Goal: Information Seeking & Learning: Learn about a topic

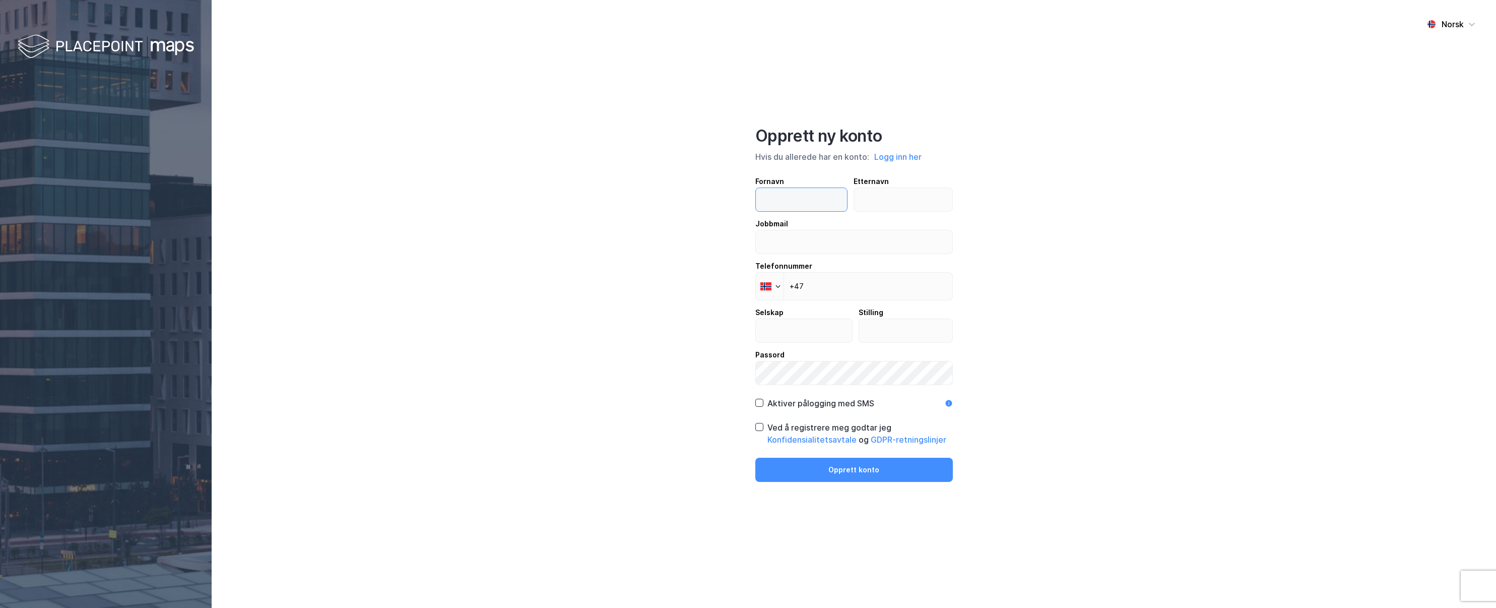
click at [632, 200] on input "text" at bounding box center [802, 199] width 92 height 23
type input "Kari"
click at [632, 210] on input "text" at bounding box center [903, 199] width 98 height 23
type input "Sørnes"
click at [632, 236] on input "email" at bounding box center [854, 241] width 197 height 23
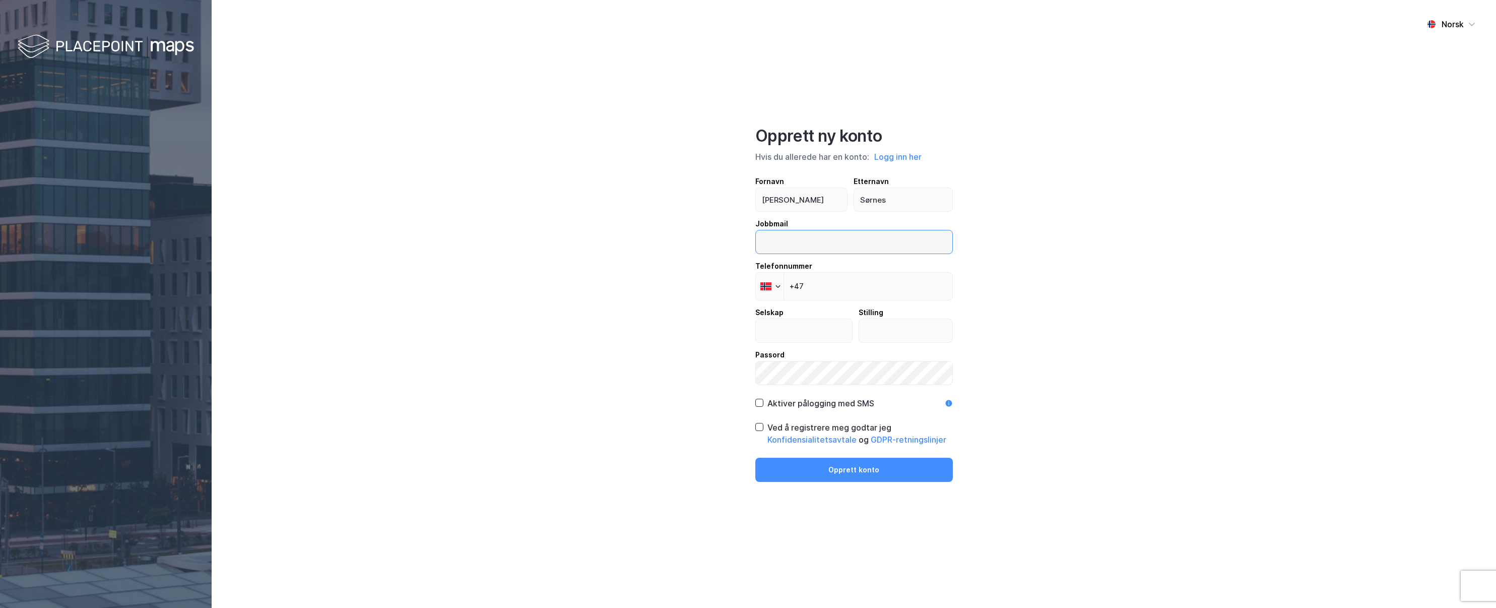
type input "[EMAIL_ADDRESS][DOMAIN_NAME]"
click at [632, 283] on input "+47" at bounding box center [854, 286] width 198 height 28
type input "+47 995 71 015"
click at [632, 332] on input "text" at bounding box center [804, 330] width 97 height 23
type input "Entro As"
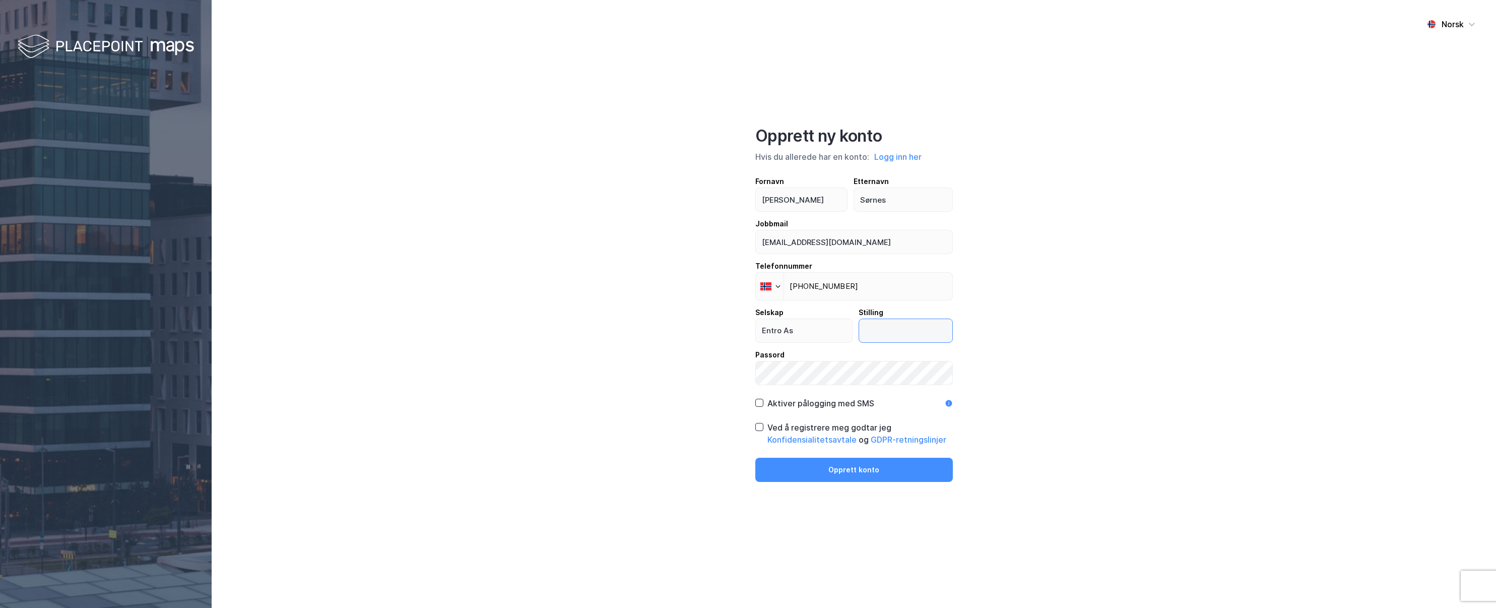
click at [632, 332] on input "text" at bounding box center [905, 330] width 93 height 23
type input "Rådgiver"
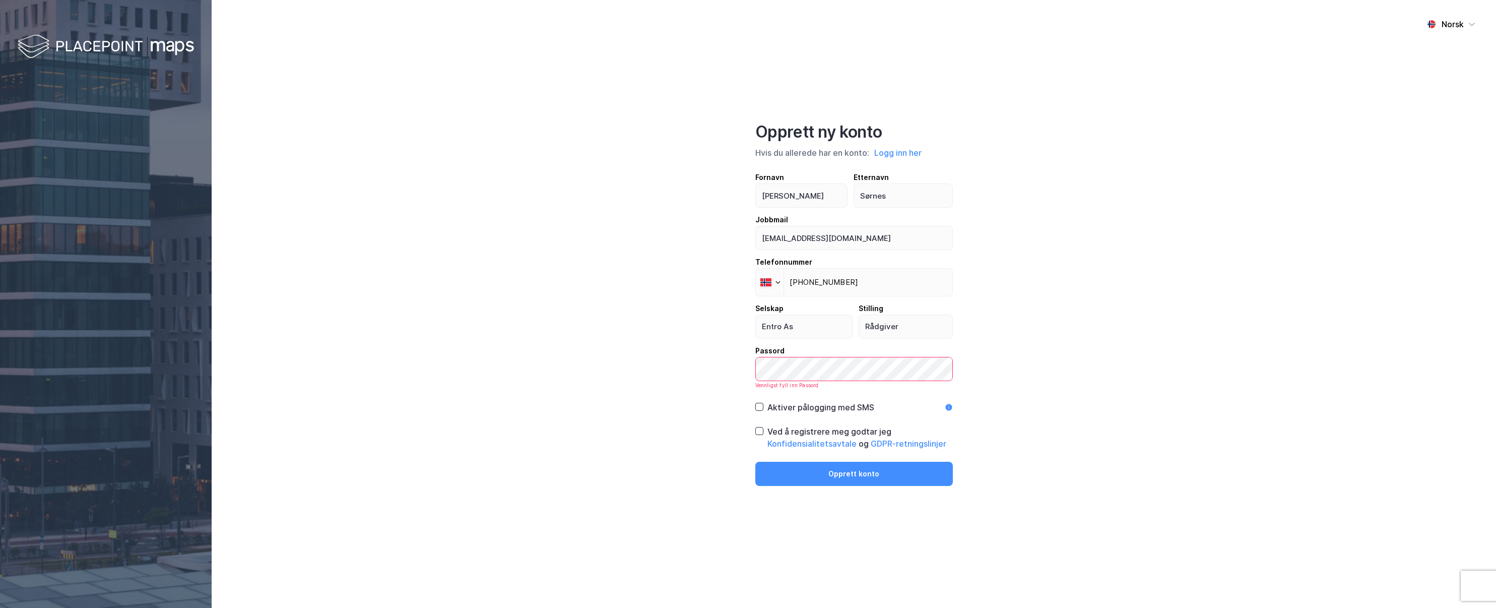
click at [632, 332] on div "Ved å registrere meg godtar jeg Konfidensialitetsavtale og GDPR-retningslinjer" at bounding box center [854, 437] width 198 height 24
click at [632, 332] on div at bounding box center [759, 407] width 8 height 8
click at [632, 332] on icon at bounding box center [759, 406] width 7 height 7
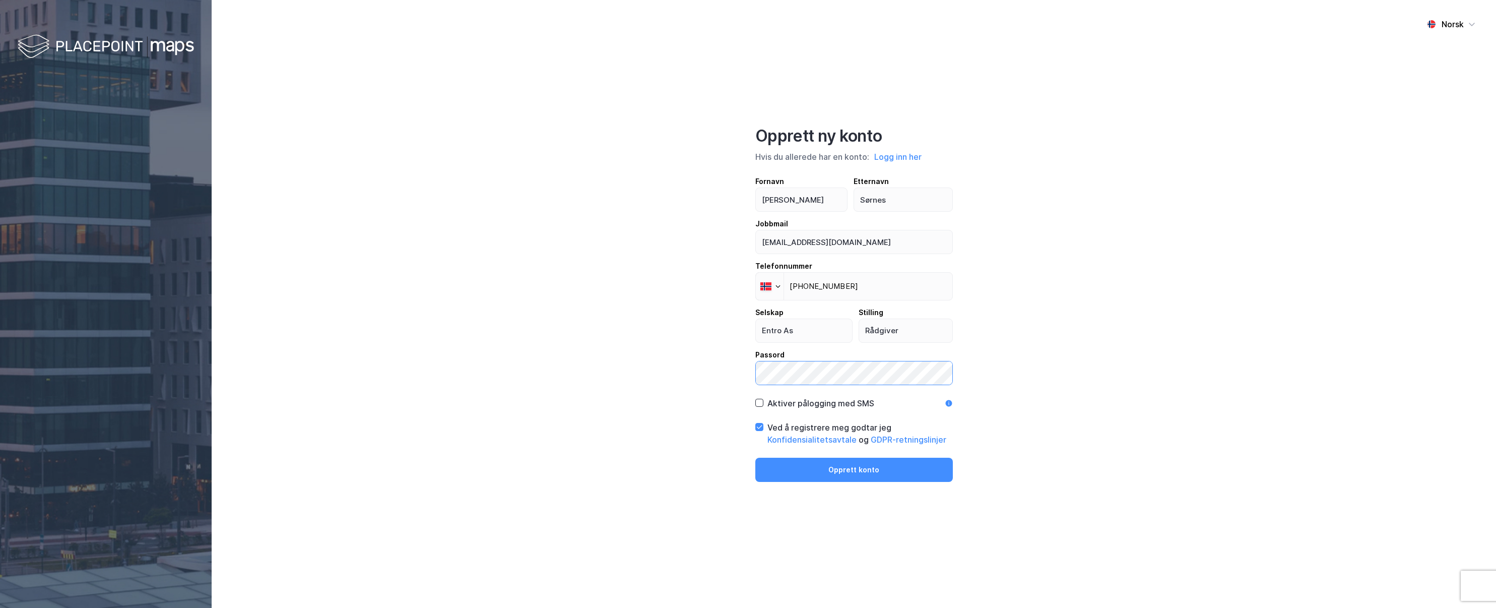
click at [632, 332] on button "Opprett konto" at bounding box center [854, 470] width 198 height 24
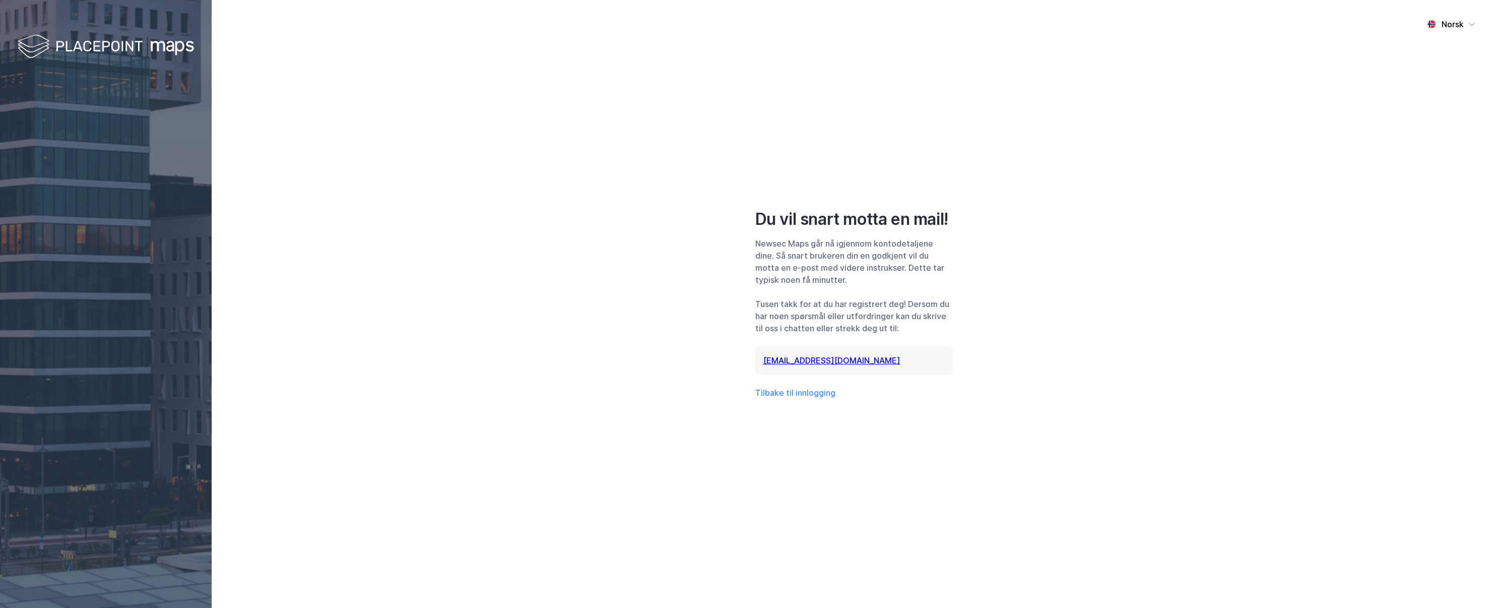
click at [632, 266] on div "Norsk Du vil snart motta en mail! Newsec Maps går nå igjennom kontodetaljene di…" at bounding box center [854, 304] width 1284 height 608
click at [632, 332] on button "Tilbake til innlogging" at bounding box center [795, 393] width 80 height 12
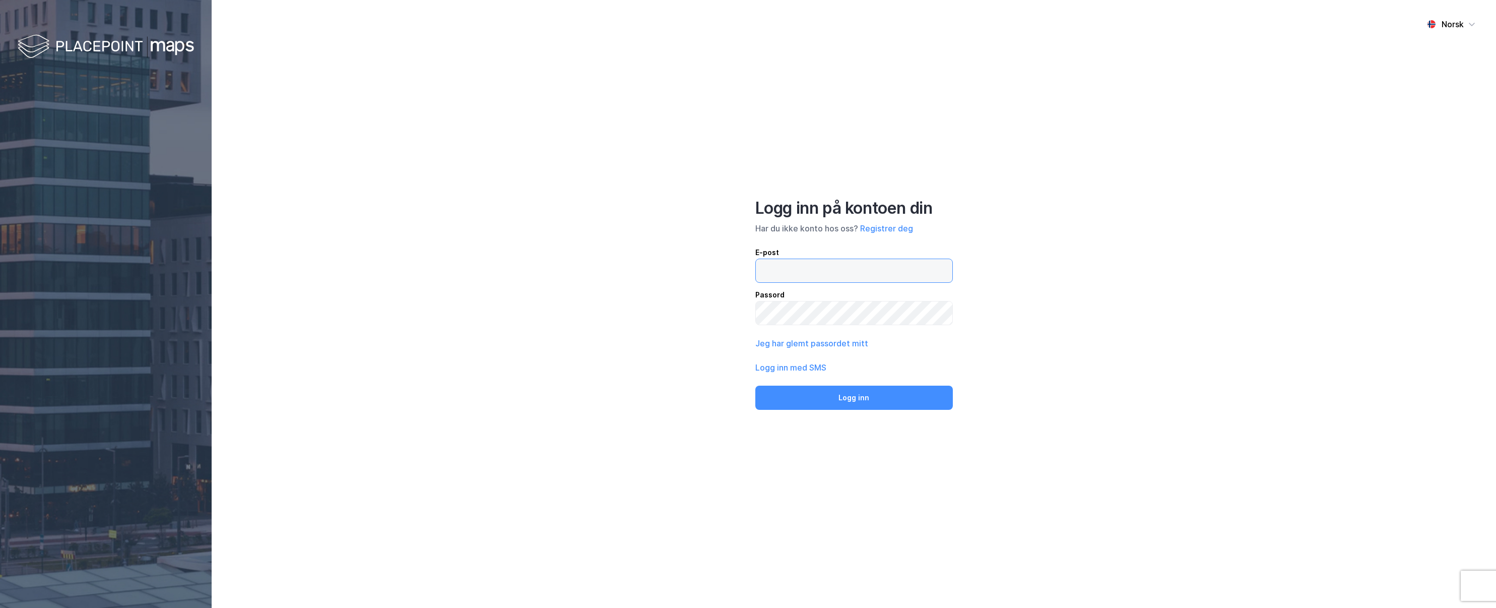
click at [793, 269] on input "email" at bounding box center [854, 270] width 197 height 23
type input "[EMAIL_ADDRESS][DOMAIN_NAME]"
click at [869, 390] on button "Logg inn" at bounding box center [854, 397] width 198 height 24
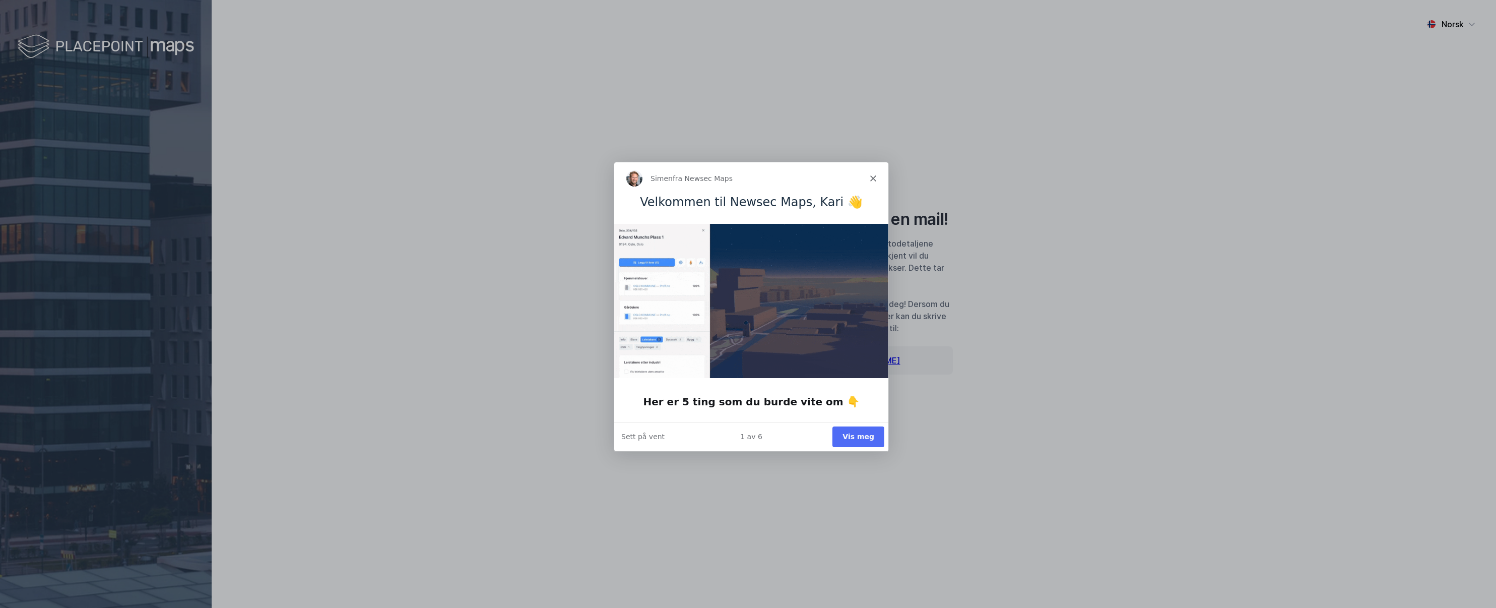
click at [865, 437] on button "Vis meg" at bounding box center [857, 436] width 52 height 21
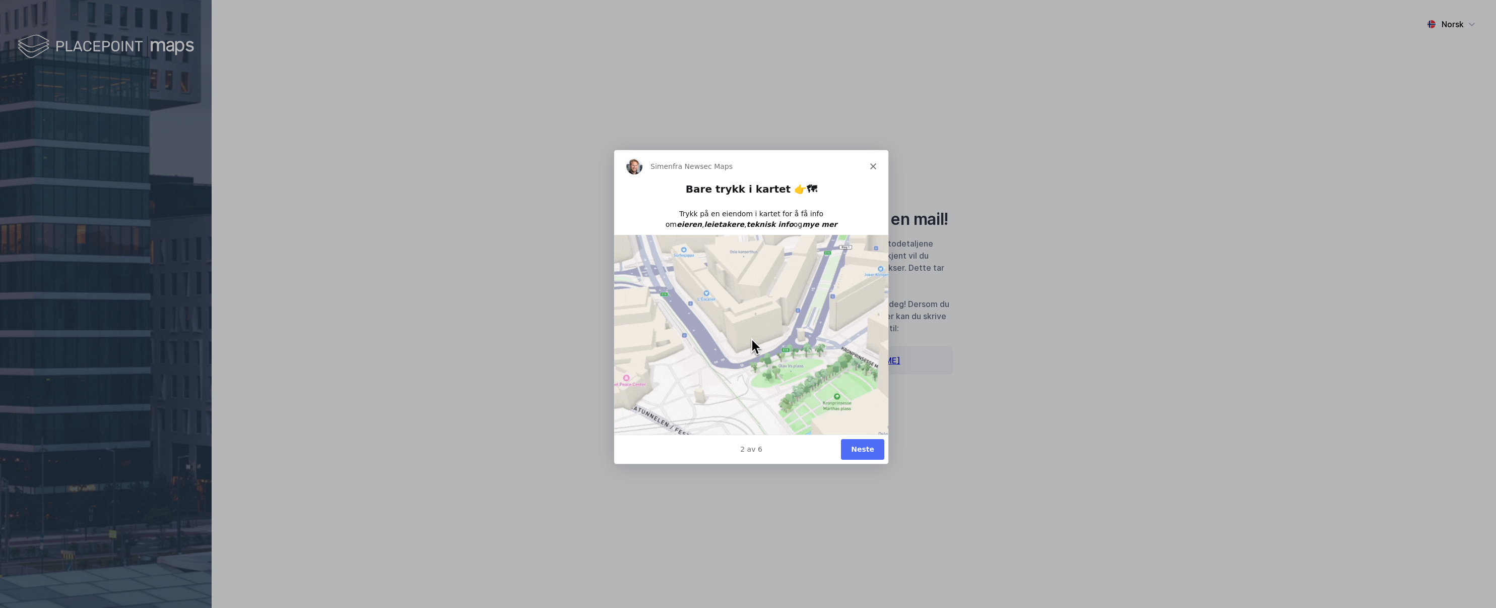
click at [859, 456] on button "Neste" at bounding box center [861, 448] width 43 height 21
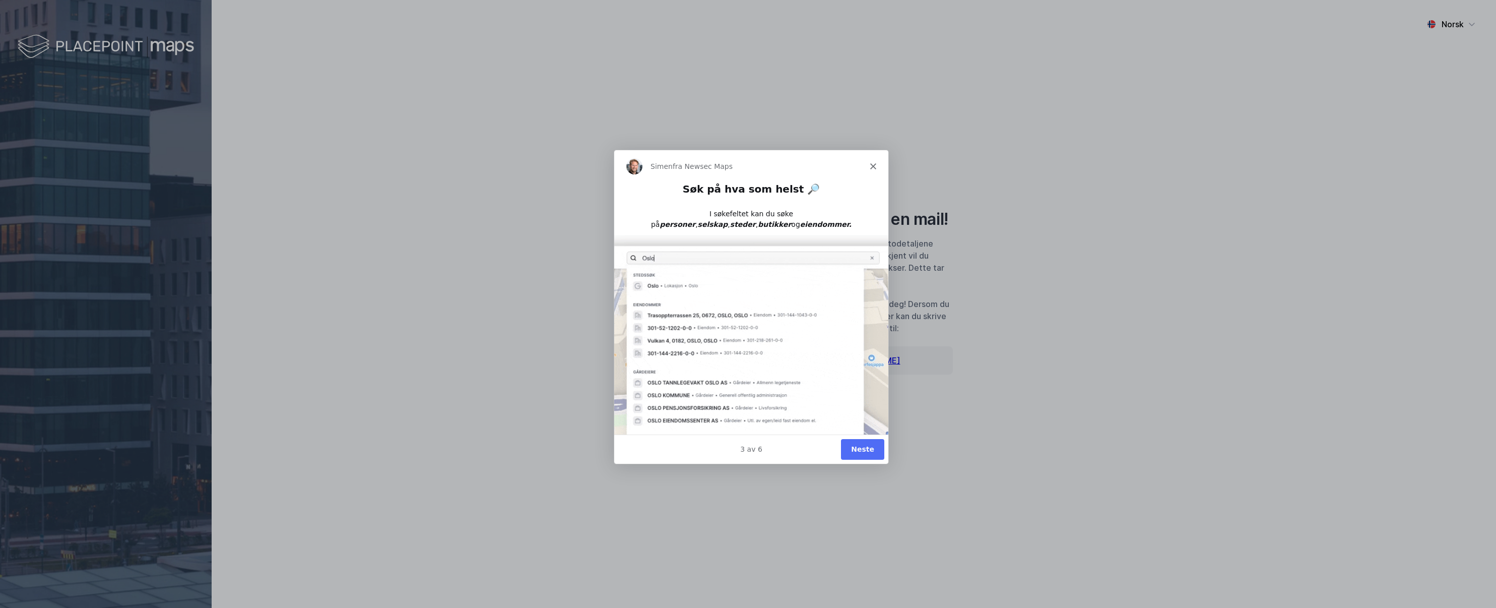
click at [859, 456] on button "Neste" at bounding box center [861, 448] width 43 height 21
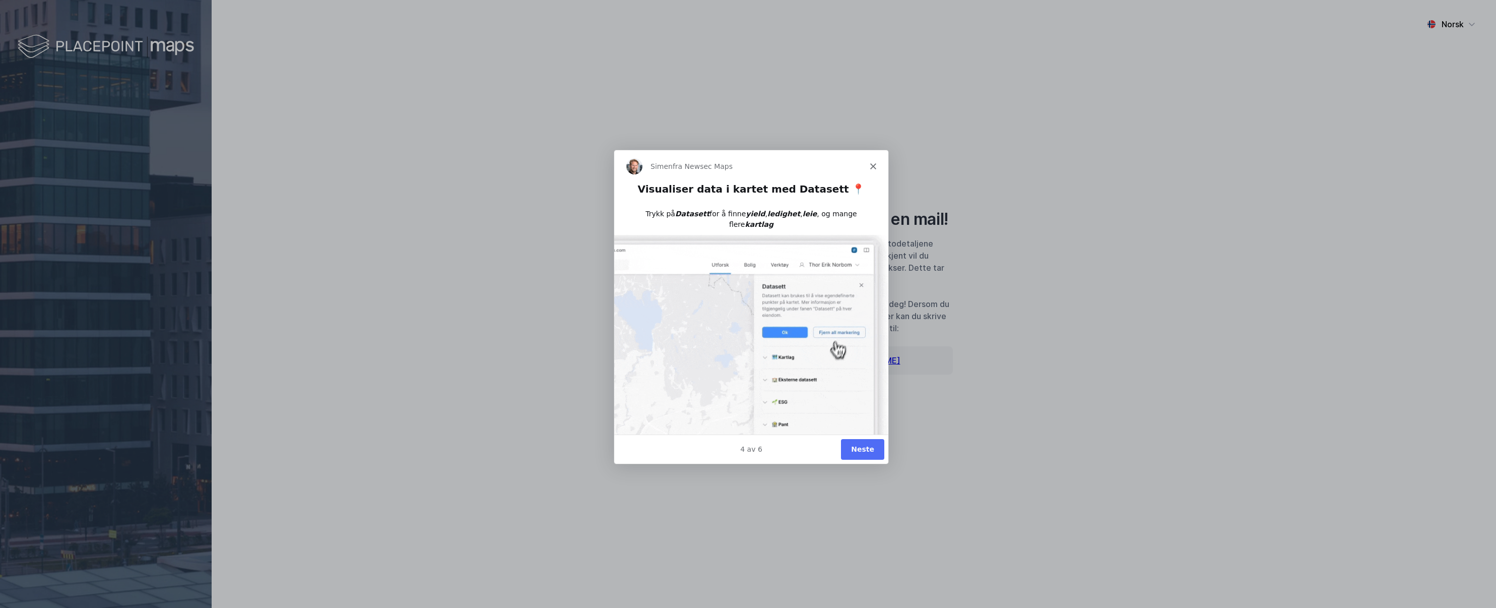
click at [867, 456] on button "Neste" at bounding box center [861, 448] width 43 height 21
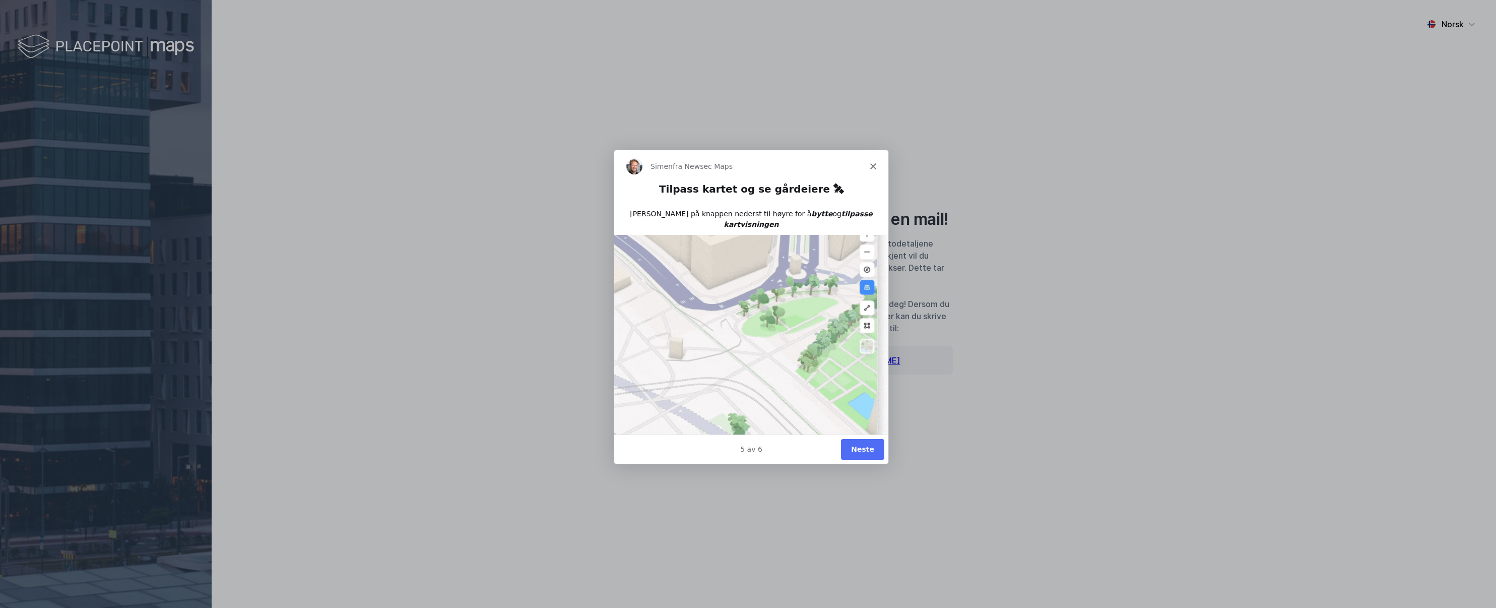
click at [866, 455] on button "Neste" at bounding box center [861, 448] width 43 height 21
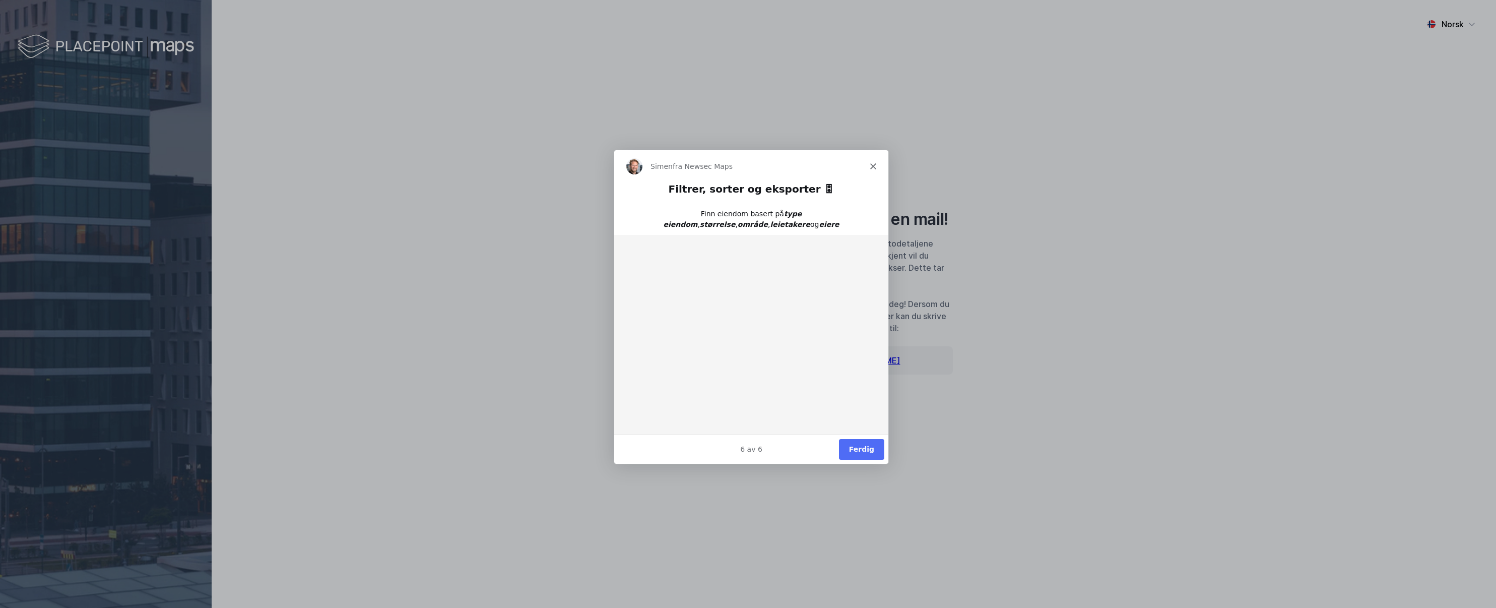
click at [866, 455] on button "Ferdig" at bounding box center [860, 448] width 45 height 21
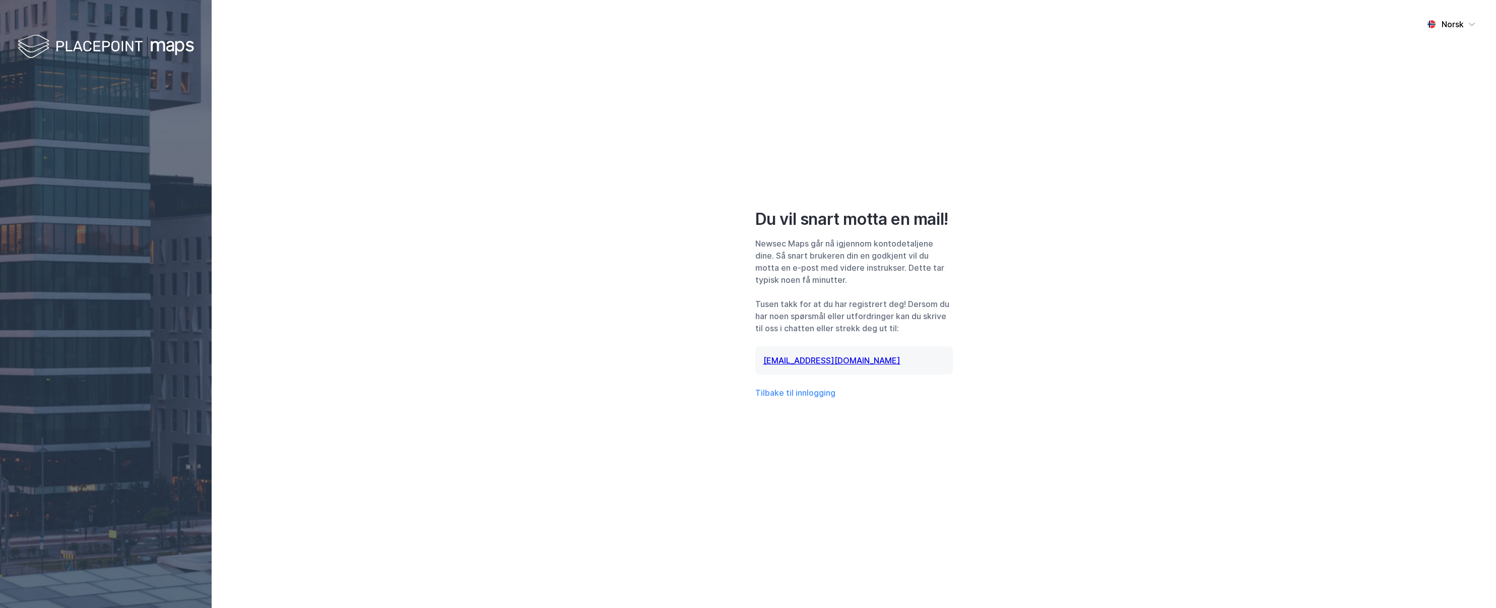
click at [910, 401] on div "Norsk Du vil snart motta en mail! Newsec Maps går nå igjennom kontodetaljene di…" at bounding box center [854, 304] width 1284 height 608
click at [785, 388] on button "Tilbake til innlogging" at bounding box center [795, 393] width 80 height 12
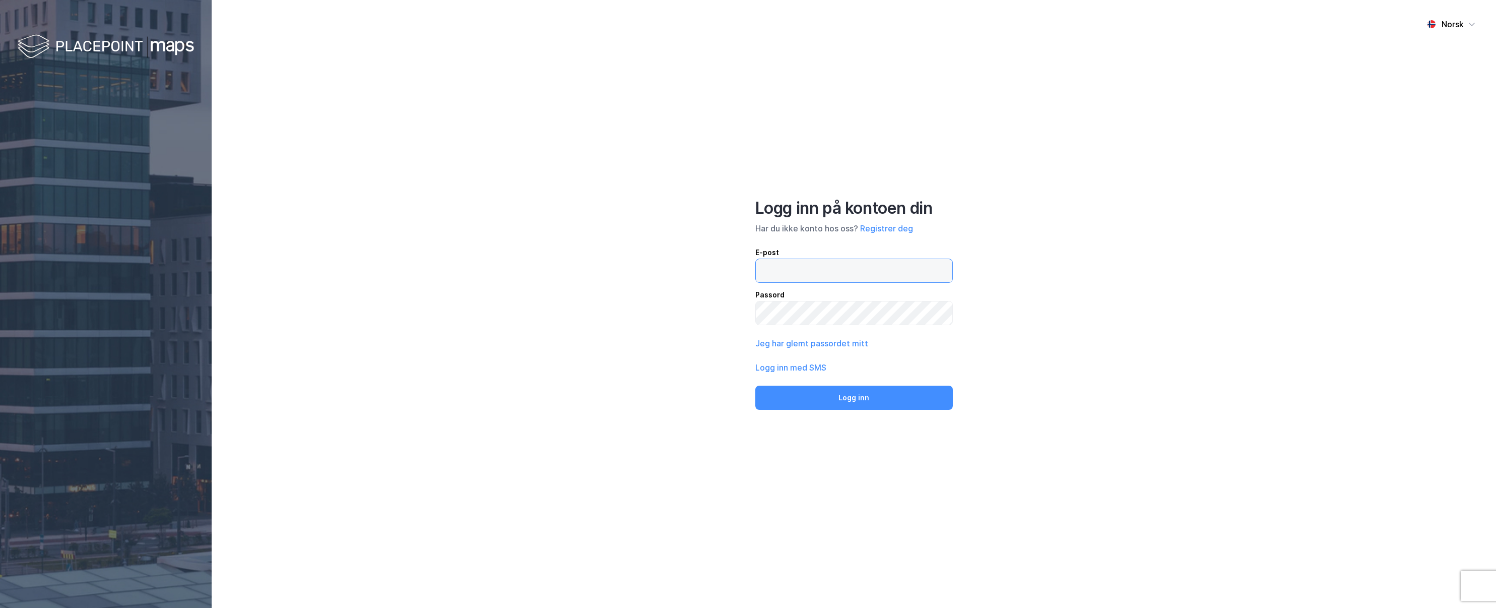
click at [838, 275] on input "email" at bounding box center [854, 270] width 197 height 23
type input "[EMAIL_ADDRESS][DOMAIN_NAME]"
click at [755, 385] on button "Logg inn" at bounding box center [854, 397] width 198 height 24
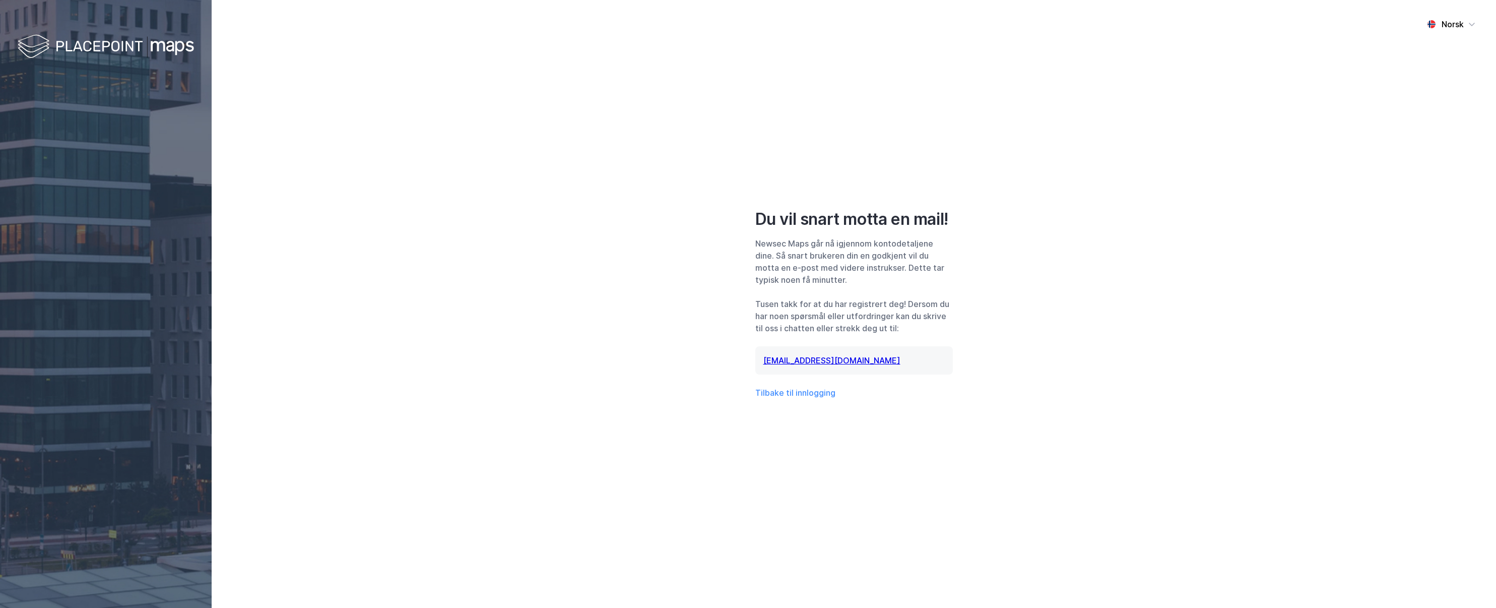
click at [1348, 310] on div "Norsk Du vil snart motta en mail! Newsec Maps går nå igjennom kontodetaljene di…" at bounding box center [854, 304] width 1284 height 608
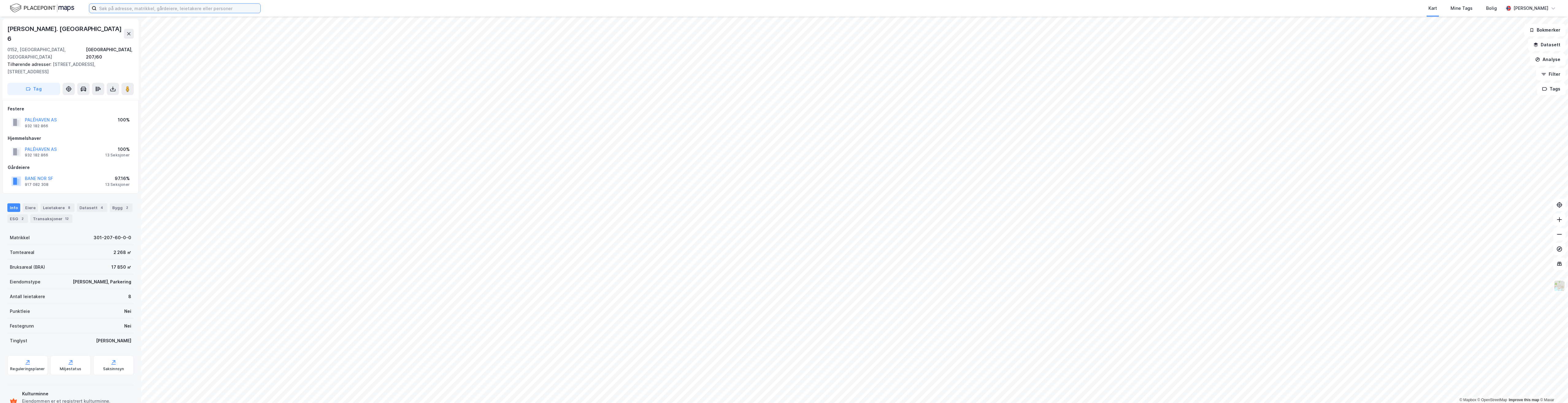
click at [167, 9] on input at bounding box center [178, 8] width 164 height 9
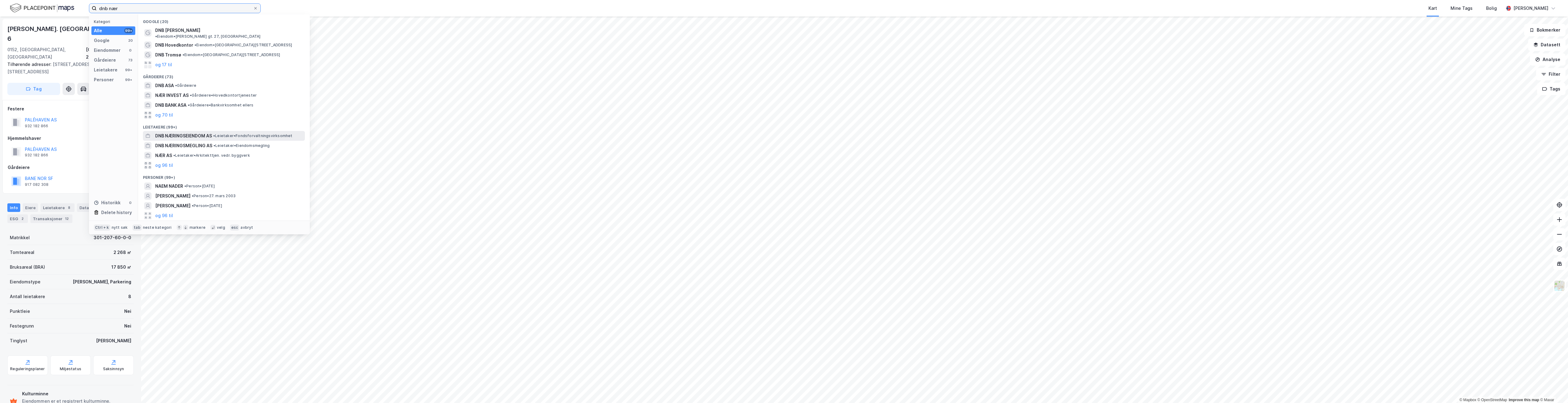
type input "dnb nær"
click at [195, 132] on span "DNB NÆRINGSEIENDOM AS" at bounding box center [183, 136] width 57 height 7
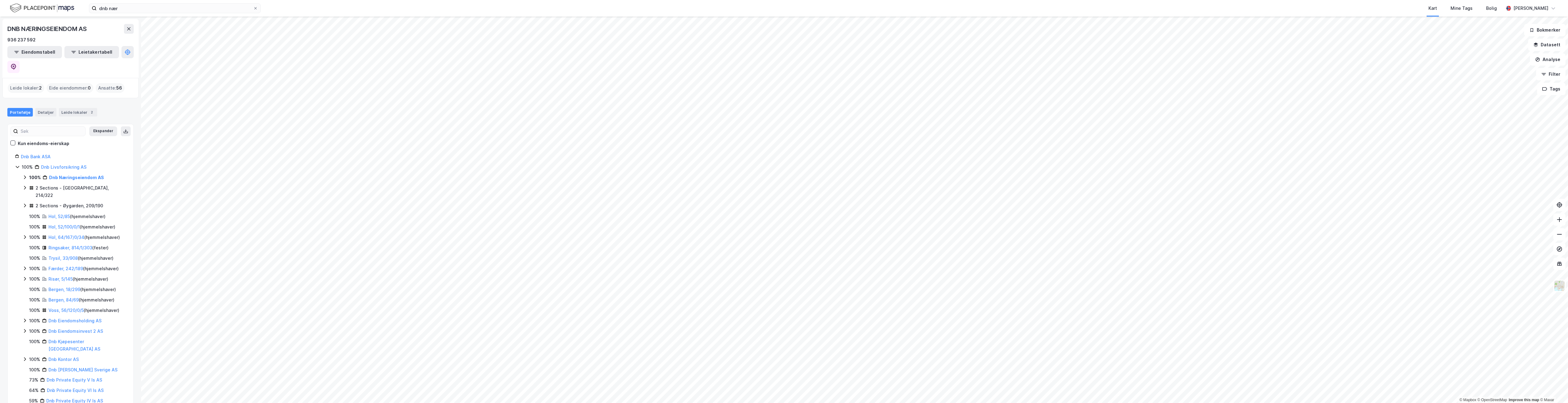
click at [26, 203] on icon at bounding box center [25, 206] width 5 height 5
click at [911, 237] on icon at bounding box center [1559, 234] width 6 height 6
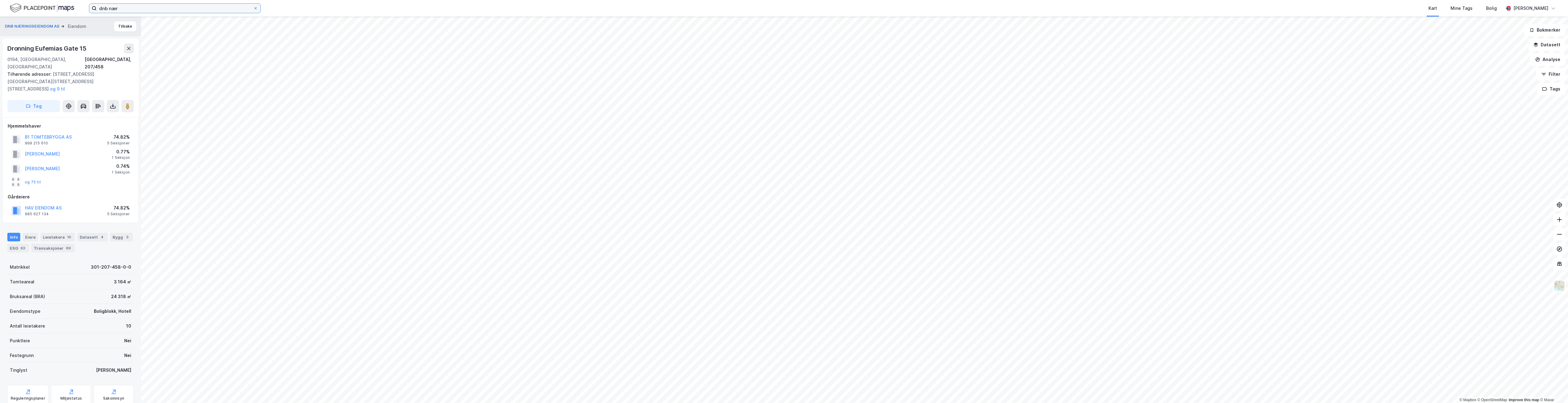
click at [134, 11] on input "dnb nær" at bounding box center [175, 8] width 156 height 9
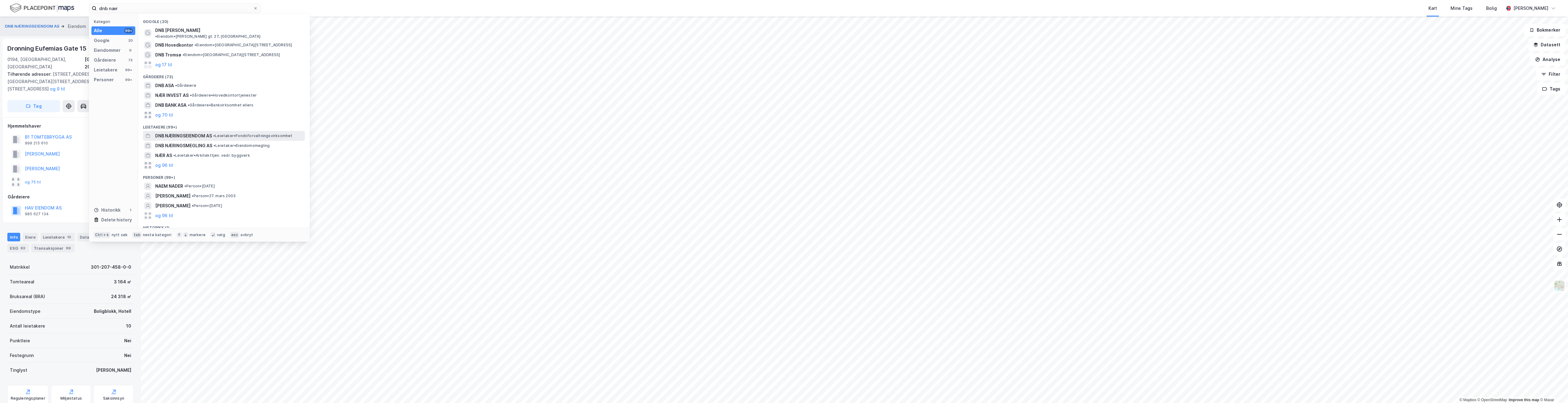
click at [147, 133] on icon at bounding box center [148, 136] width 5 height 5
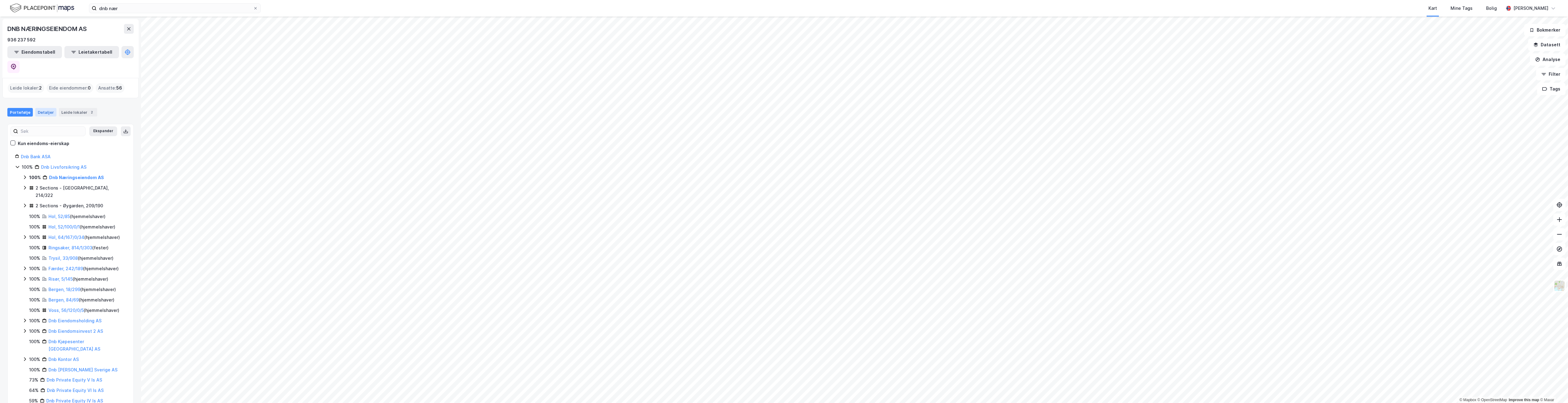
click at [46, 108] on div "Detaljer" at bounding box center [46, 112] width 21 height 9
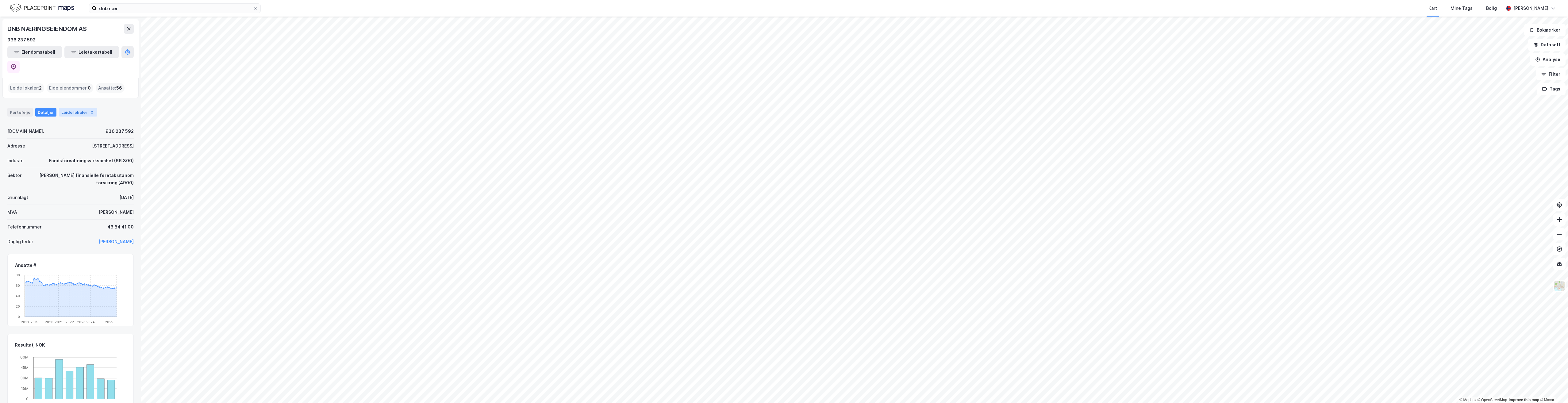
click at [71, 108] on div "Leide lokaler 2" at bounding box center [78, 112] width 38 height 9
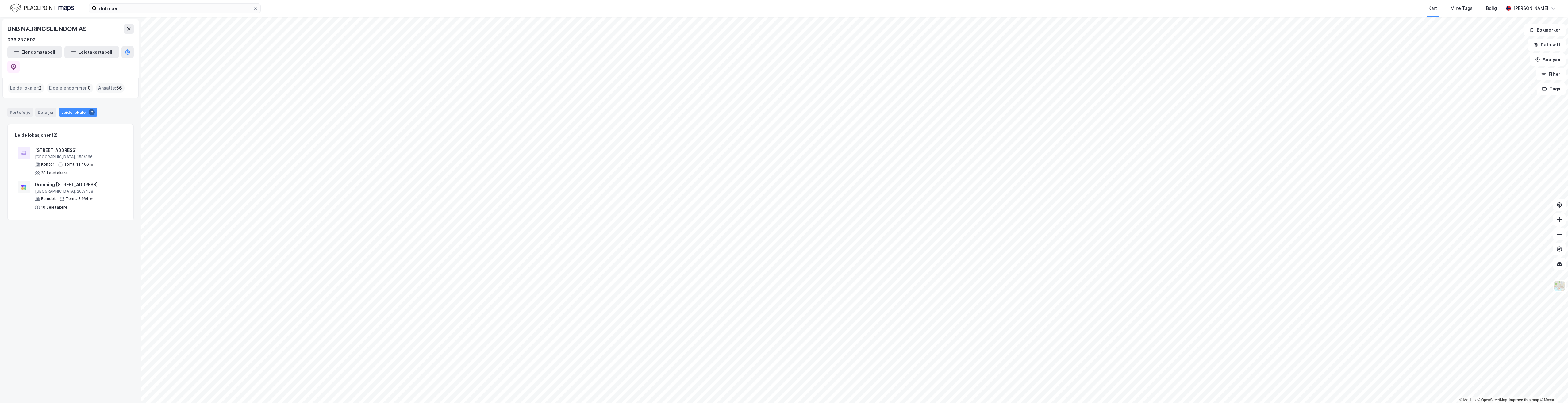
click at [43, 102] on div "Portefølje Detaljer Leide lokaler 2" at bounding box center [71, 110] width 141 height 18
click at [43, 108] on div "Detaljer" at bounding box center [46, 112] width 21 height 9
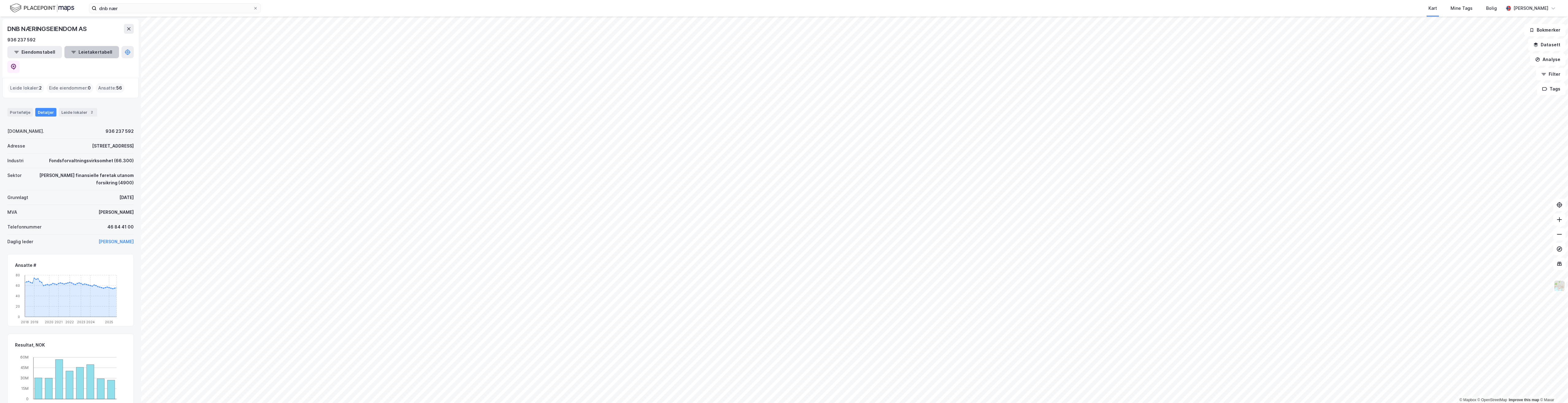
click at [71, 54] on icon "button" at bounding box center [74, 52] width 5 height 5
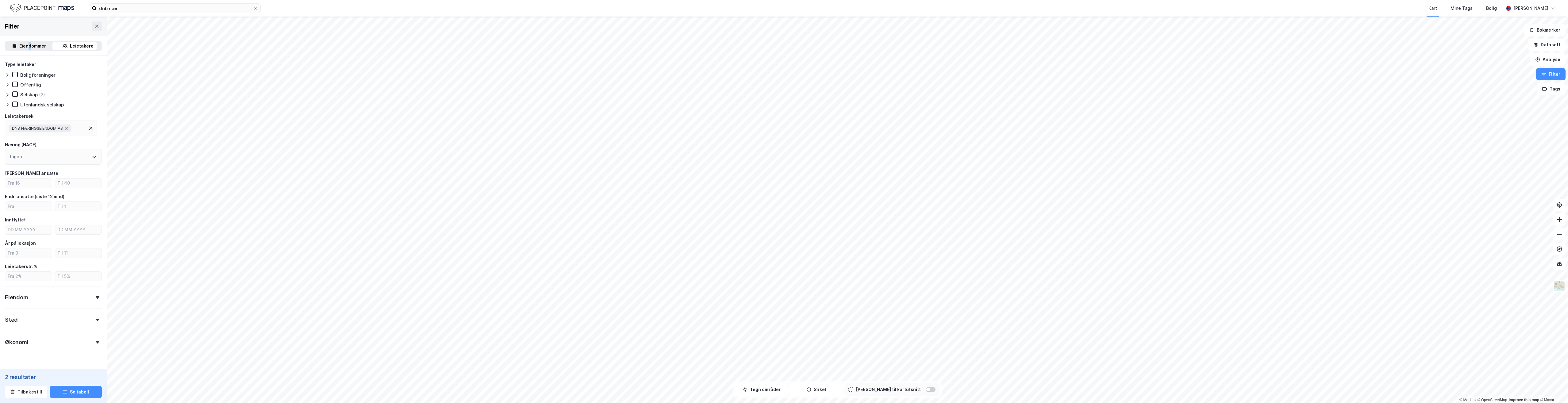
click at [27, 46] on div "Eiendommer" at bounding box center [33, 46] width 27 height 7
click at [96, 268] on icon at bounding box center [97, 268] width 4 height 2
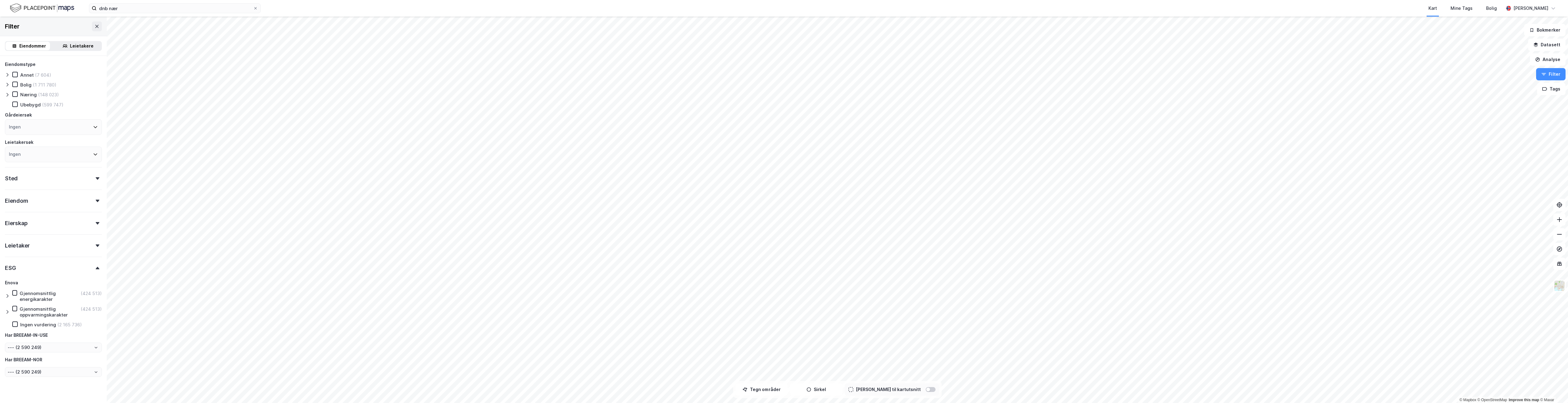
click at [4, 293] on div "Eiendomstype Annet (7 604) Bolig (1 711 780) Næring (148 023) Ubebygd (599 747)…" at bounding box center [53, 234] width 107 height 357
click at [5, 295] on icon at bounding box center [7, 296] width 5 height 5
click at [15, 292] on icon at bounding box center [15, 293] width 4 height 4
type input "--- (424 513)"
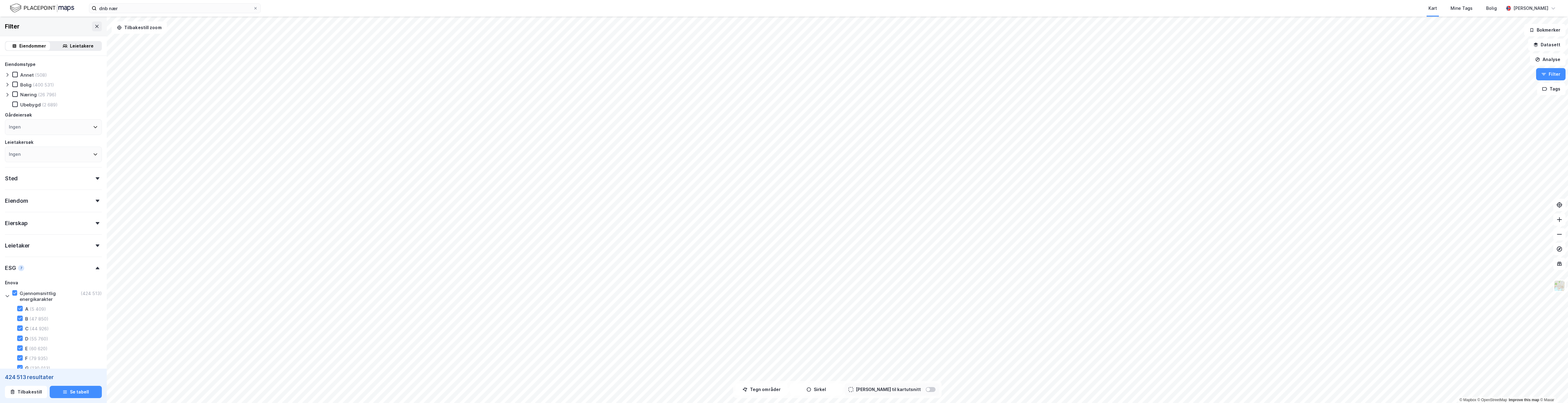
click at [70, 46] on div "Leietakere" at bounding box center [82, 46] width 24 height 7
click at [69, 128] on icon at bounding box center [66, 128] width 5 height 5
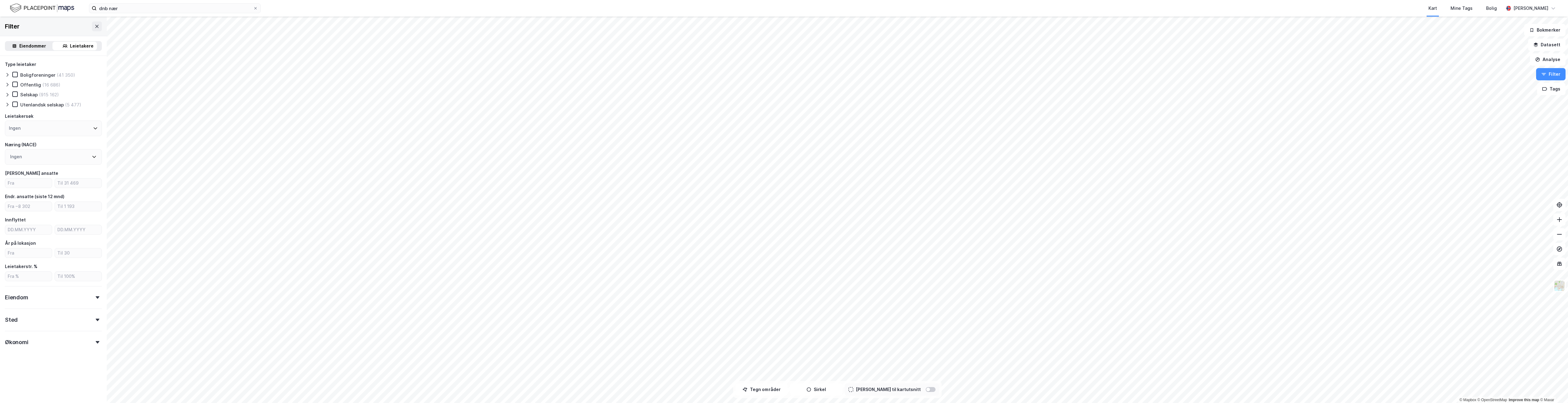
click at [27, 48] on div "Eiendommer" at bounding box center [33, 46] width 27 height 7
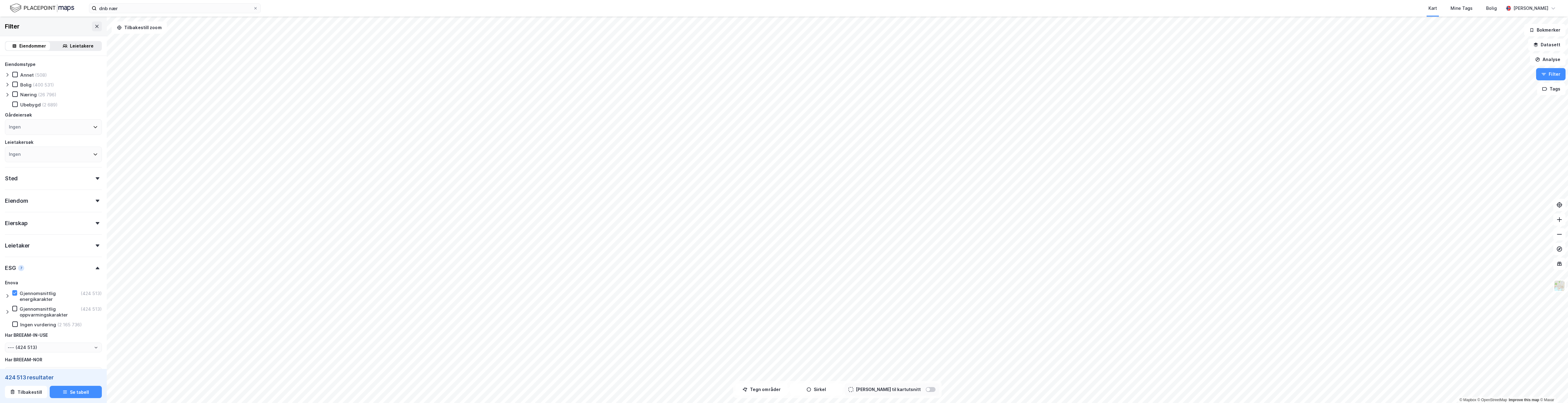
click at [23, 24] on div "Filter" at bounding box center [53, 26] width 107 height 19
click at [94, 127] on icon at bounding box center [96, 128] width 4 height 2
click at [58, 122] on div "Ingen" at bounding box center [53, 127] width 97 height 16
click at [34, 145] on input at bounding box center [57, 144] width 80 height 9
type input "dnb liv"
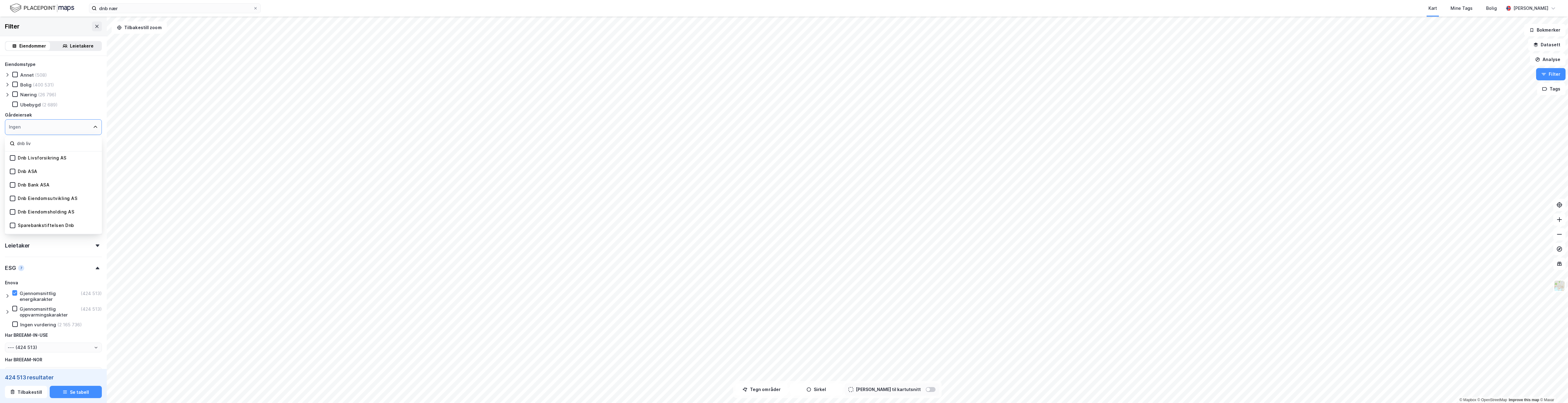
click at [32, 158] on div "Dnb Livsforsikring AS" at bounding box center [42, 158] width 49 height 6
type input "--- (21)"
click at [911, 239] on button at bounding box center [1559, 234] width 12 height 12
click at [15, 305] on icon at bounding box center [15, 303] width 4 height 4
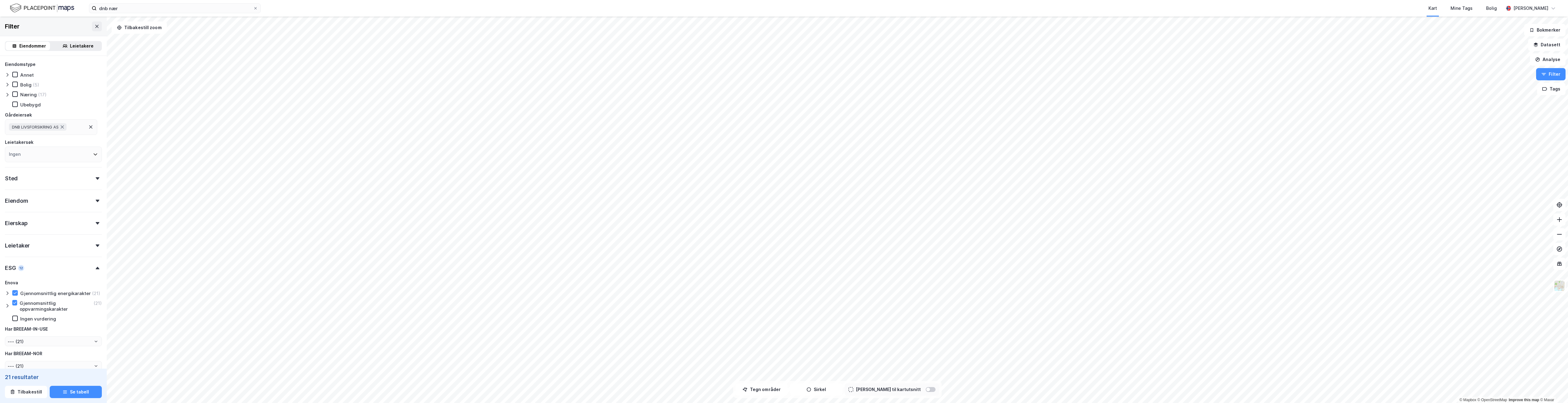
click at [94, 177] on div "Sted" at bounding box center [53, 176] width 97 height 18
click at [93, 156] on icon at bounding box center [96, 154] width 5 height 5
click at [94, 155] on icon at bounding box center [96, 155] width 4 height 2
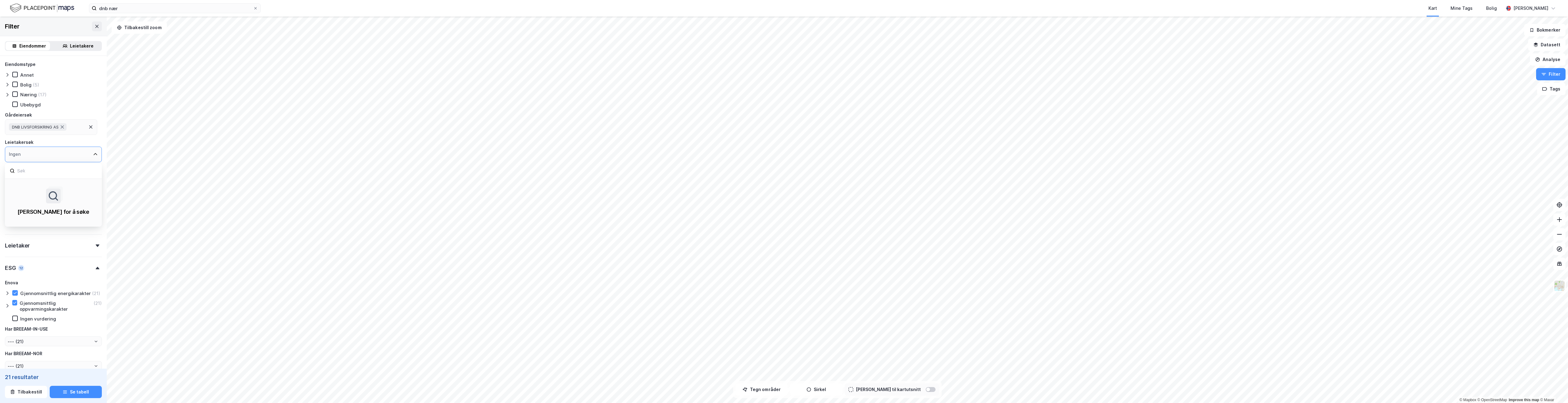
click at [89, 149] on div "Ingen" at bounding box center [53, 155] width 97 height 16
click at [93, 96] on div "Næring (17)" at bounding box center [53, 94] width 97 height 6
click at [7, 75] on icon at bounding box center [7, 75] width 5 height 5
click at [35, 32] on div "Filter" at bounding box center [53, 26] width 107 height 19
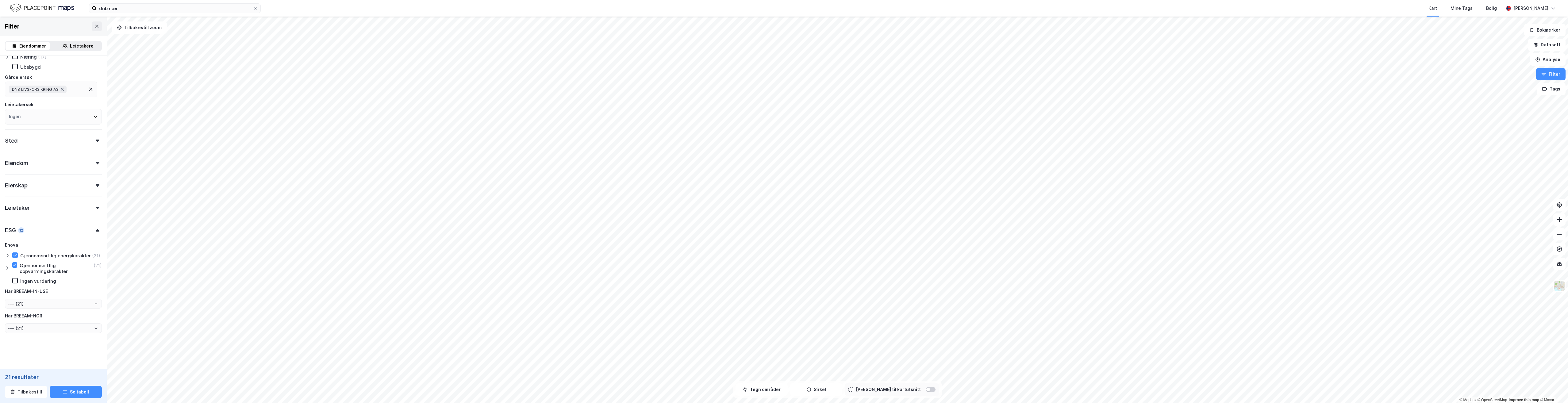
scroll to position [44, 0]
click at [94, 304] on icon "Open" at bounding box center [96, 304] width 4 height 4
click at [51, 228] on div "ESG 12" at bounding box center [53, 228] width 97 height 18
click at [92, 247] on div "Leietaker" at bounding box center [53, 243] width 97 height 18
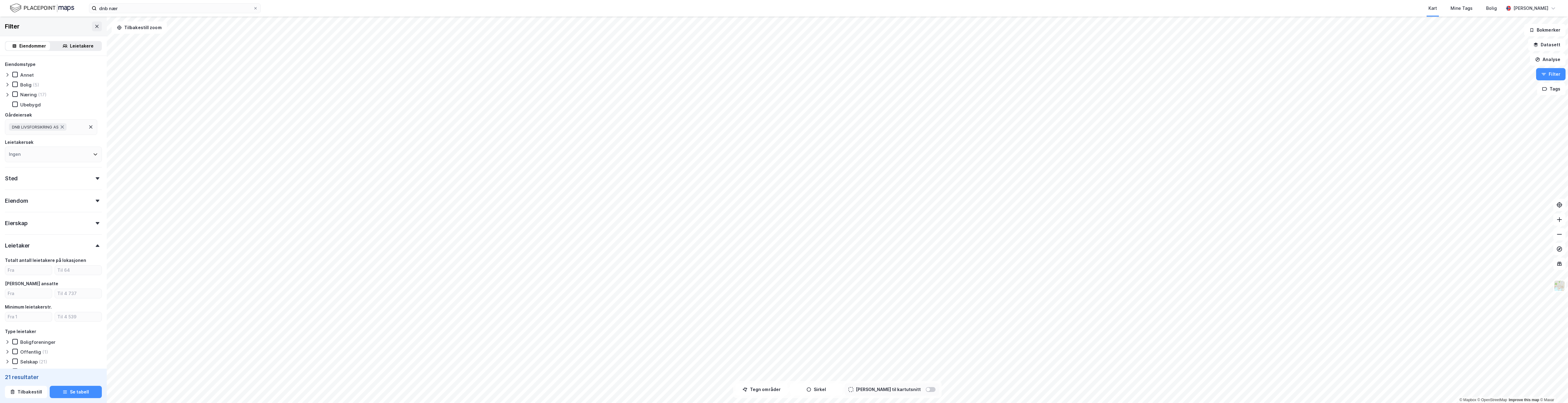
click at [92, 247] on div "Leietaker" at bounding box center [53, 243] width 97 height 18
click at [94, 226] on div "Eierskap" at bounding box center [53, 220] width 97 height 18
click at [93, 198] on div "Eiendom" at bounding box center [53, 198] width 97 height 18
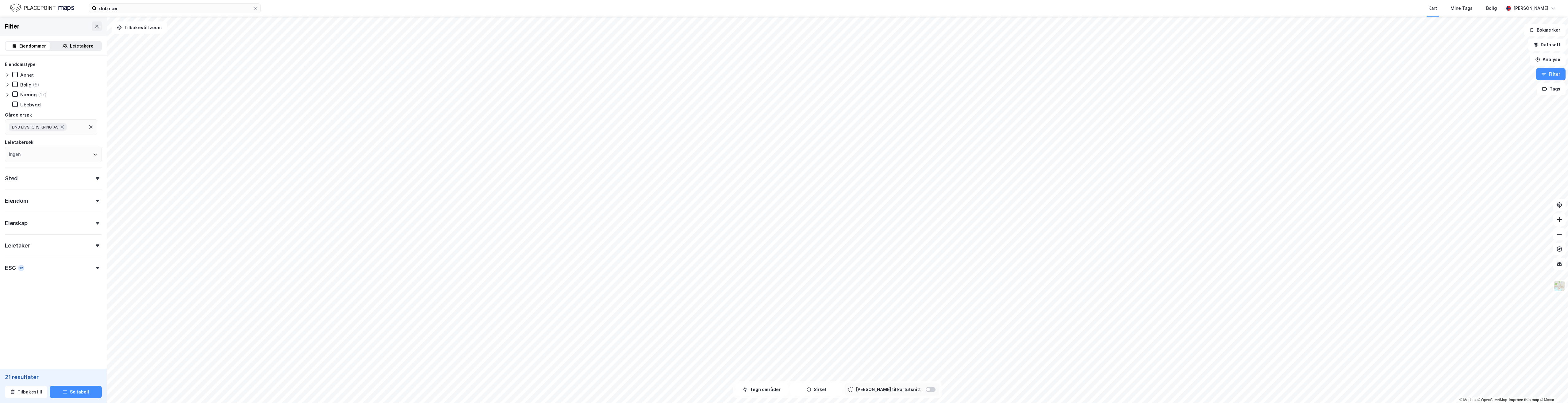
click at [93, 180] on div "Sted" at bounding box center [53, 176] width 97 height 18
click at [92, 269] on div "ESG 12" at bounding box center [53, 265] width 97 height 18
click at [14, 263] on icon at bounding box center [15, 265] width 4 height 4
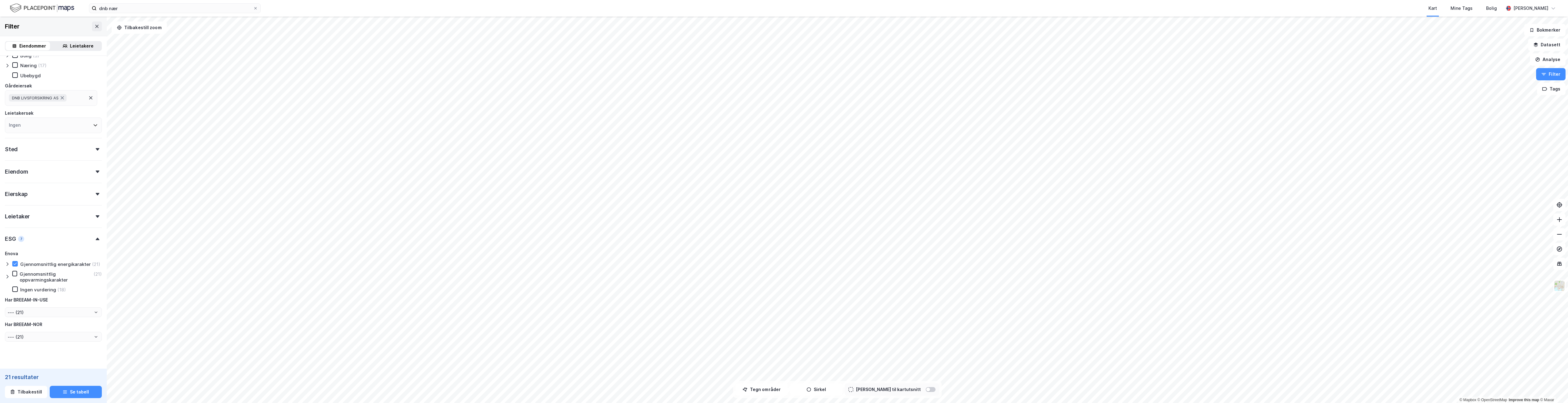
scroll to position [44, 0]
click at [83, 370] on button "Se tabell" at bounding box center [76, 392] width 52 height 12
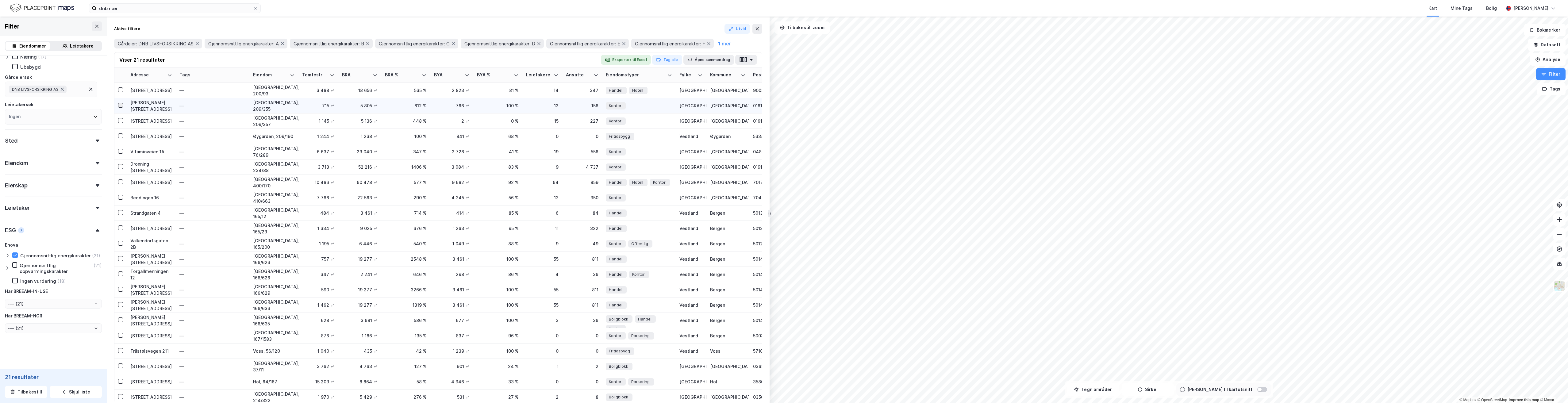
click at [121, 106] on icon at bounding box center [121, 105] width 4 height 4
click at [118, 123] on div at bounding box center [121, 121] width 5 height 5
click at [119, 153] on icon at bounding box center [121, 151] width 4 height 4
click at [119, 198] on icon at bounding box center [121, 197] width 4 height 4
click at [119, 215] on div at bounding box center [121, 213] width 5 height 7
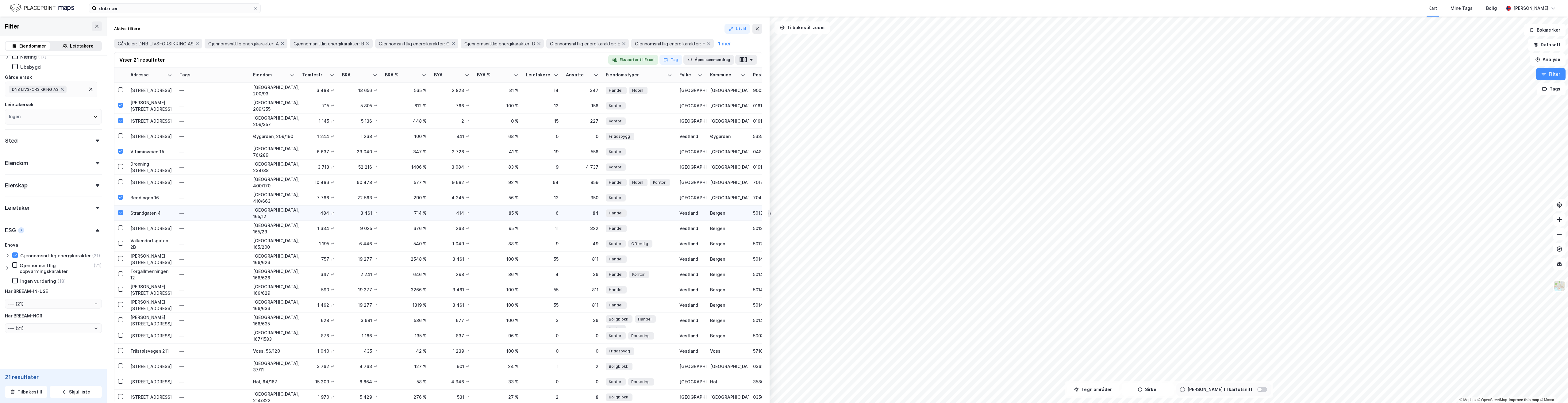
click at [119, 216] on div at bounding box center [121, 213] width 5 height 7
click at [122, 228] on icon at bounding box center [121, 228] width 4 height 4
click at [122, 276] on icon at bounding box center [121, 273] width 4 height 4
click at [121, 337] on icon at bounding box center [121, 335] width 4 height 4
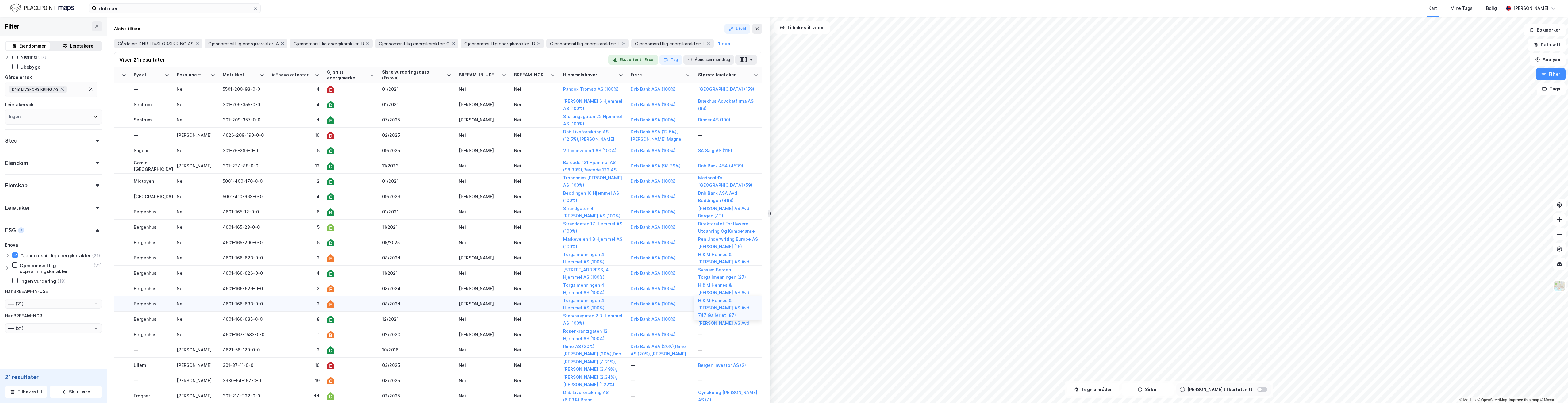
scroll to position [0, 667]
click at [686, 75] on icon at bounding box center [688, 75] width 5 height 5
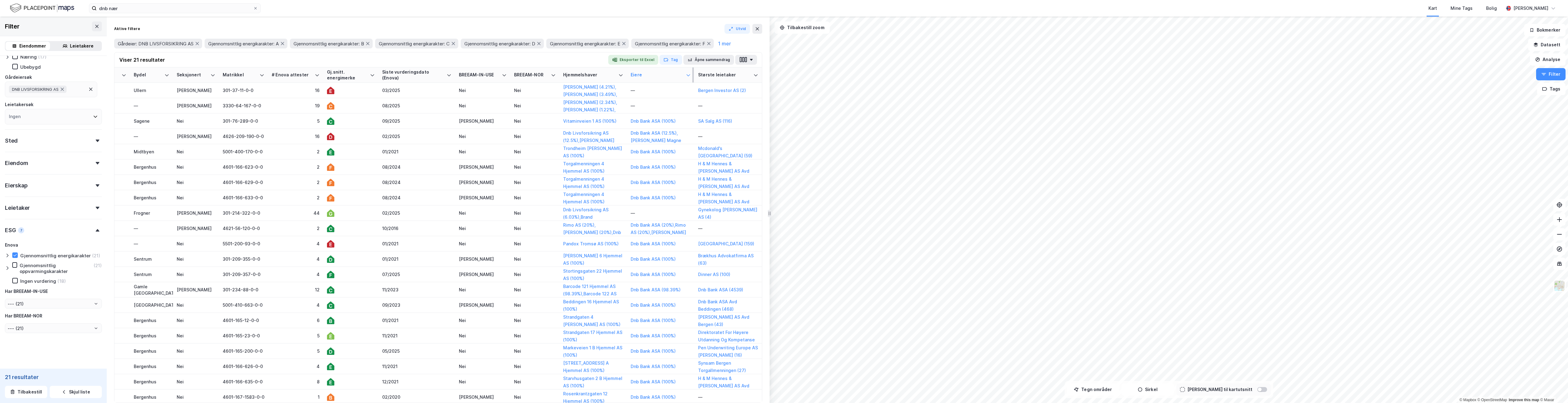
click at [682, 75] on div "Eiere" at bounding box center [657, 75] width 53 height 6
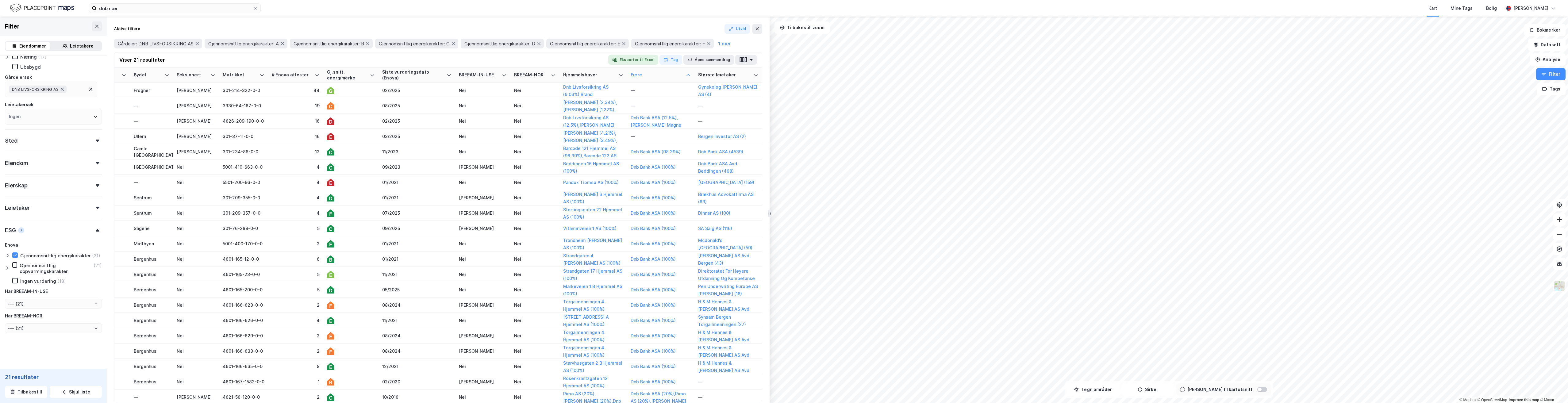
click at [7, 253] on icon at bounding box center [7, 256] width 5 height 5
click at [7, 252] on icon at bounding box center [7, 250] width 5 height 5
click at [94, 178] on div "Eierskap" at bounding box center [53, 183] width 97 height 18
click at [94, 178] on div "Eierskap" at bounding box center [53, 177] width 97 height 18
click at [96, 162] on icon at bounding box center [97, 163] width 4 height 2
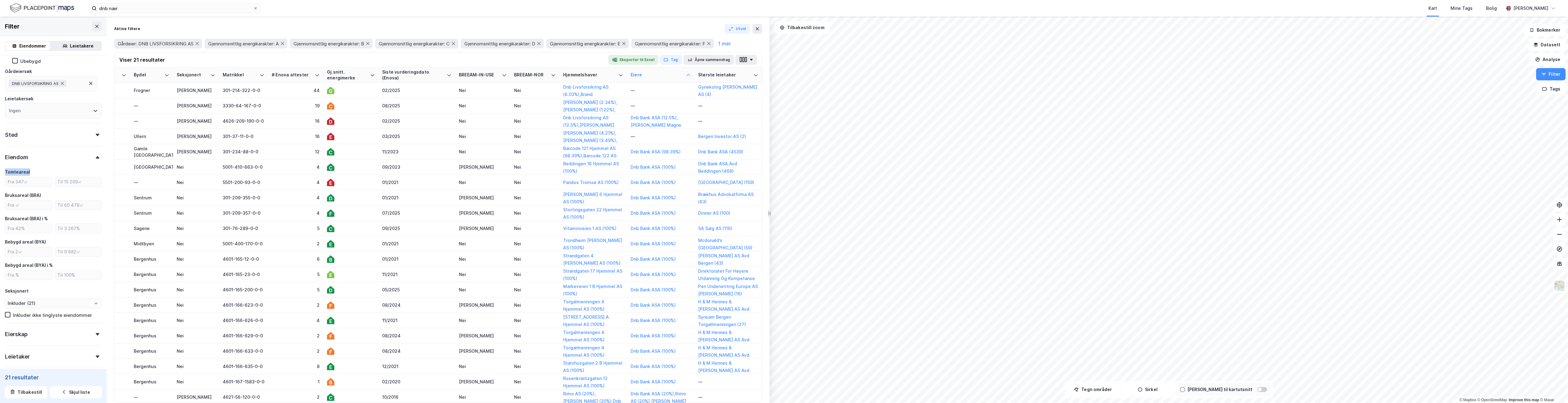
click at [96, 158] on icon at bounding box center [97, 157] width 4 height 2
click at [5, 94] on icon at bounding box center [7, 95] width 5 height 5
click at [5, 94] on icon at bounding box center [7, 95] width 5 height 5
click at [6, 85] on icon at bounding box center [7, 85] width 5 height 5
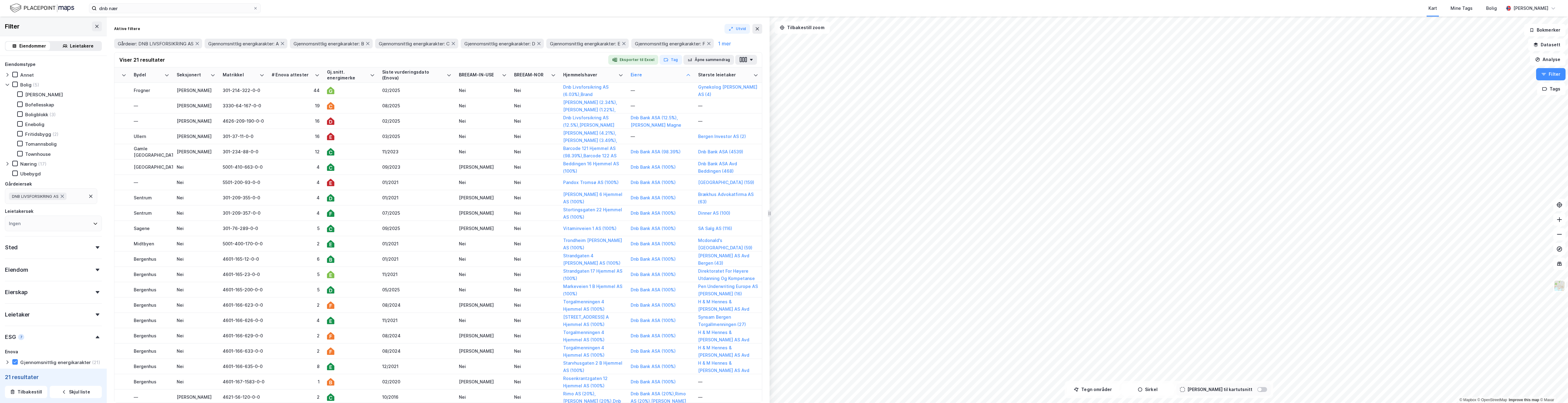
click at [6, 85] on icon at bounding box center [7, 85] width 5 height 5
click at [5, 75] on icon at bounding box center [7, 75] width 5 height 5
click at [8, 105] on icon at bounding box center [7, 105] width 2 height 4
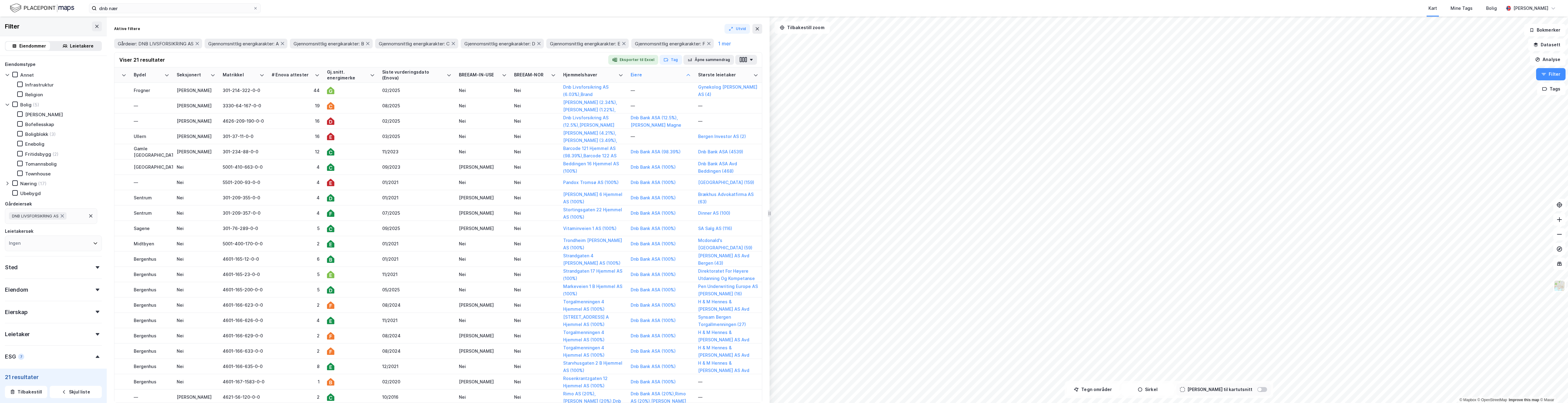
click at [8, 105] on icon at bounding box center [7, 105] width 4 height 2
click at [5, 114] on icon at bounding box center [7, 114] width 5 height 5
click at [21, 123] on icon at bounding box center [19, 124] width 4 height 4
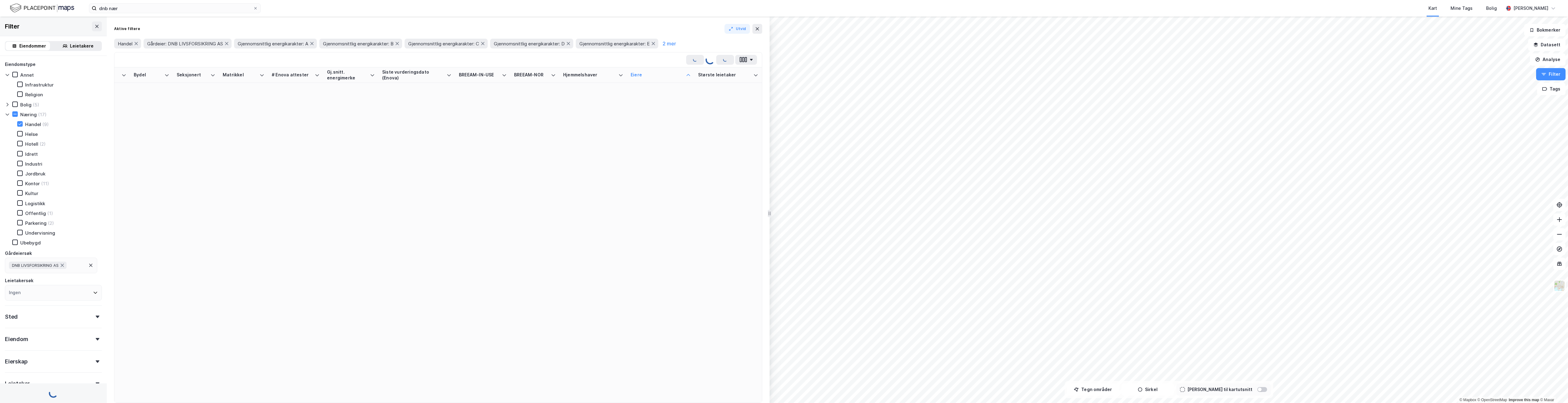
type input "--- (9)"
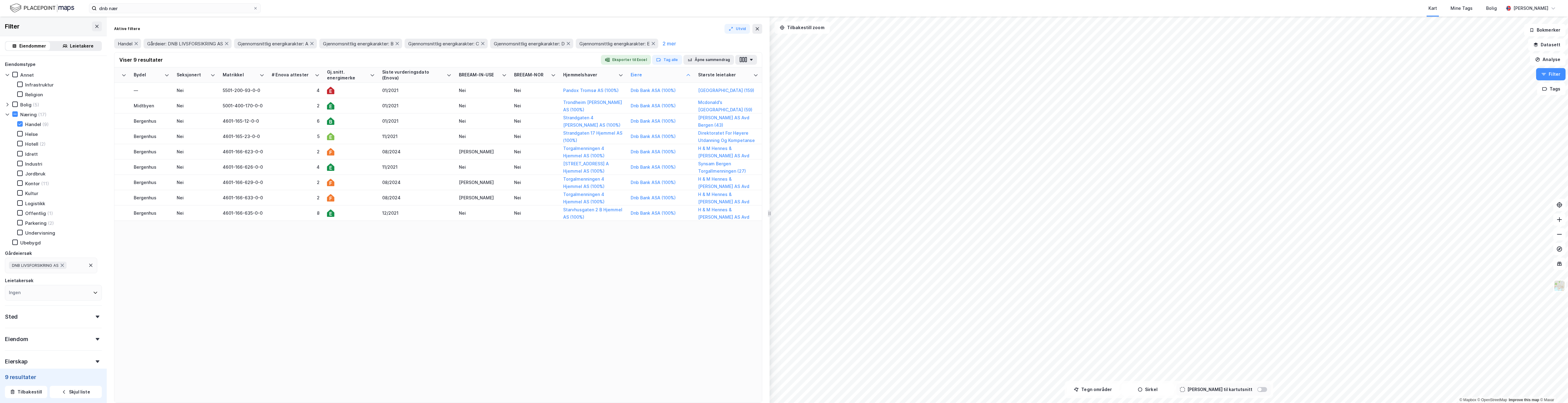
click at [564, 305] on div "Adresse Tags Eiendom Tomtestr. BRA BRA % BYA BYA % Leietakere Ansatte Eiendomst…" at bounding box center [438, 235] width 648 height 335
click at [0, 0] on button "Pandox Tromsø AS (100%)" at bounding box center [0, 0] width 0 height 0
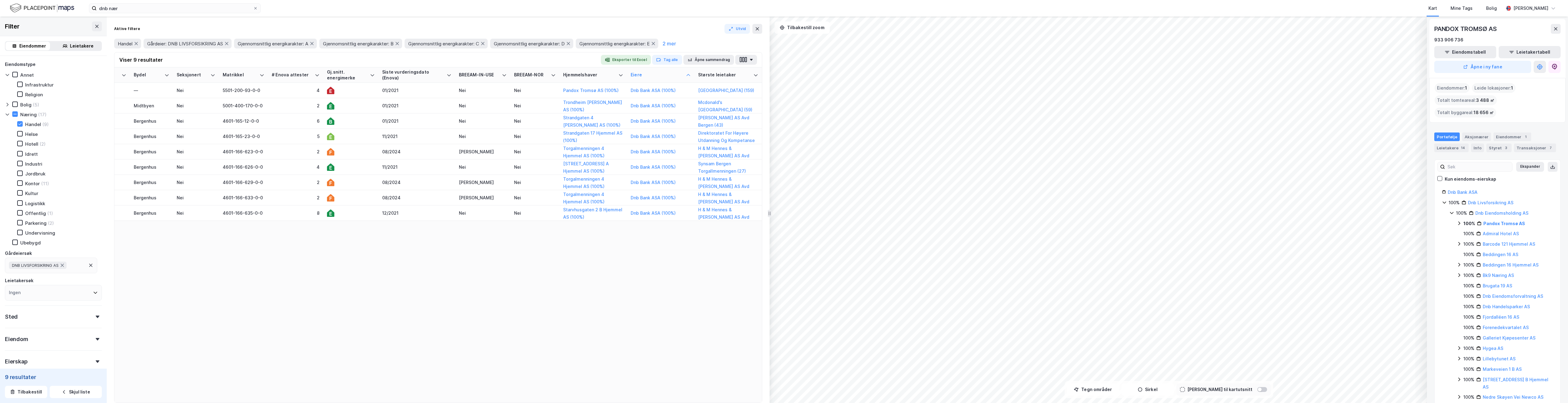
click at [911, 230] on div "Admiral Hotel AS" at bounding box center [1500, 234] width 36 height 7
click at [911, 231] on link "Admiral Hotel AS" at bounding box center [1500, 233] width 36 height 5
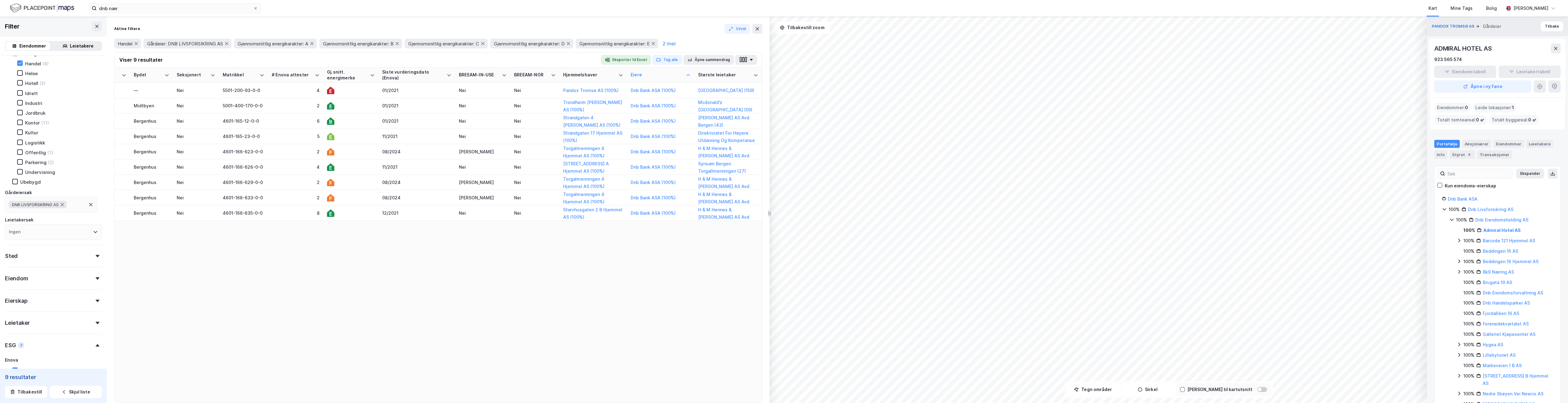
scroll to position [176, 0]
click at [94, 228] on div "ESG 7" at bounding box center [53, 227] width 97 height 18
click at [8, 114] on icon at bounding box center [7, 114] width 4 height 2
